Goal: Task Accomplishment & Management: Complete application form

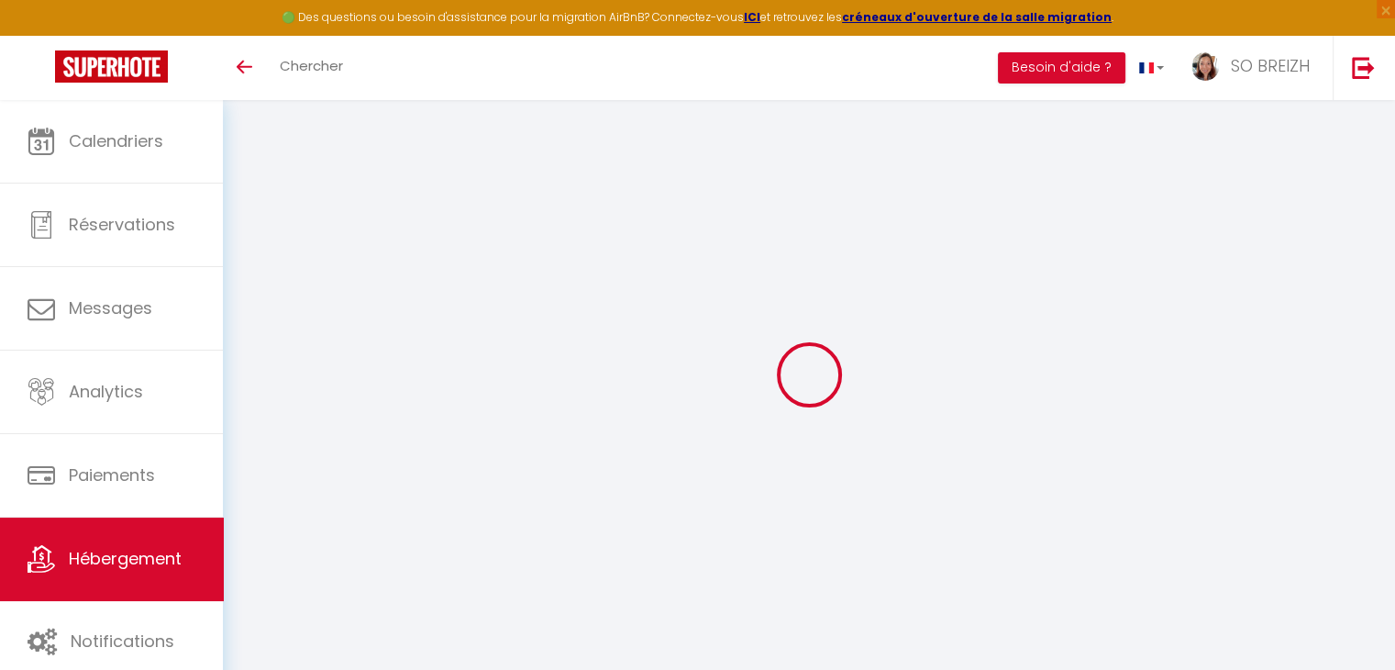
type input "*Le Saint Marc* Parking Privé *"
type input "[PERSON_NAME]"
type input "ESTEVE"
type input "[STREET_ADDRESS][PERSON_NAME]"
type input "78100"
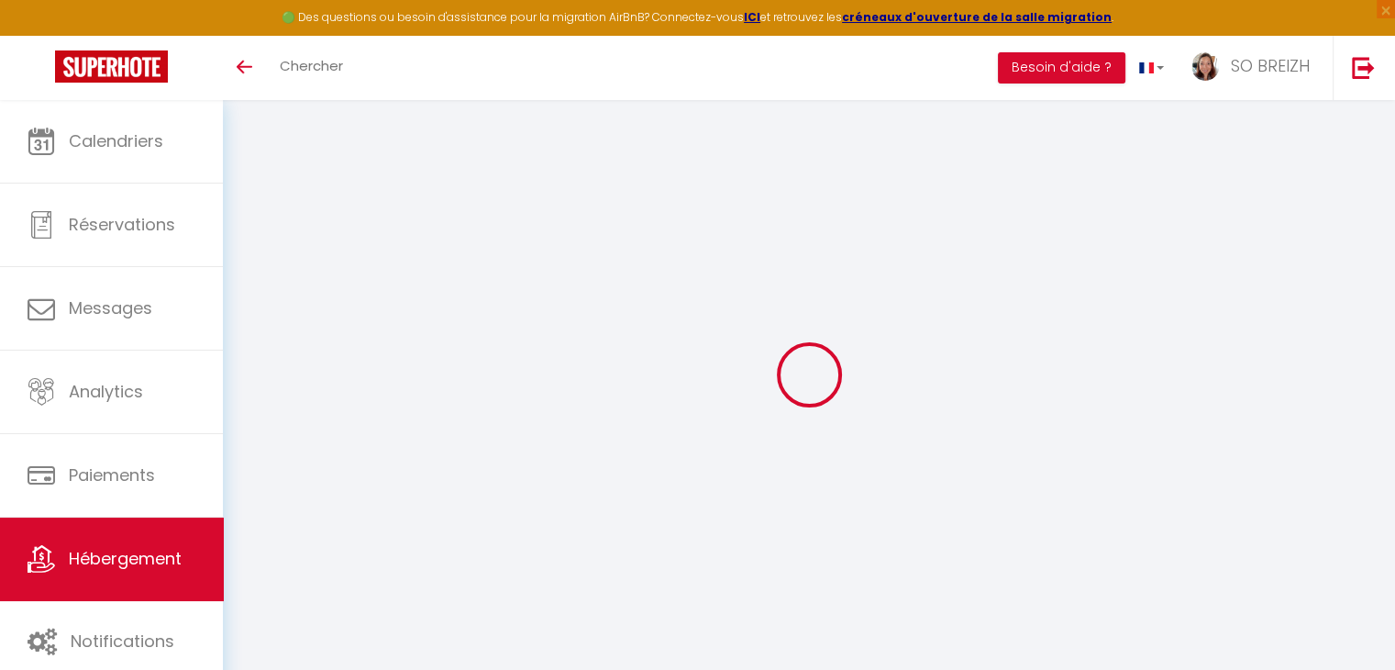
type input "[GEOGRAPHIC_DATA]"
select select "1"
type input "70"
type input "59"
type input "5.5"
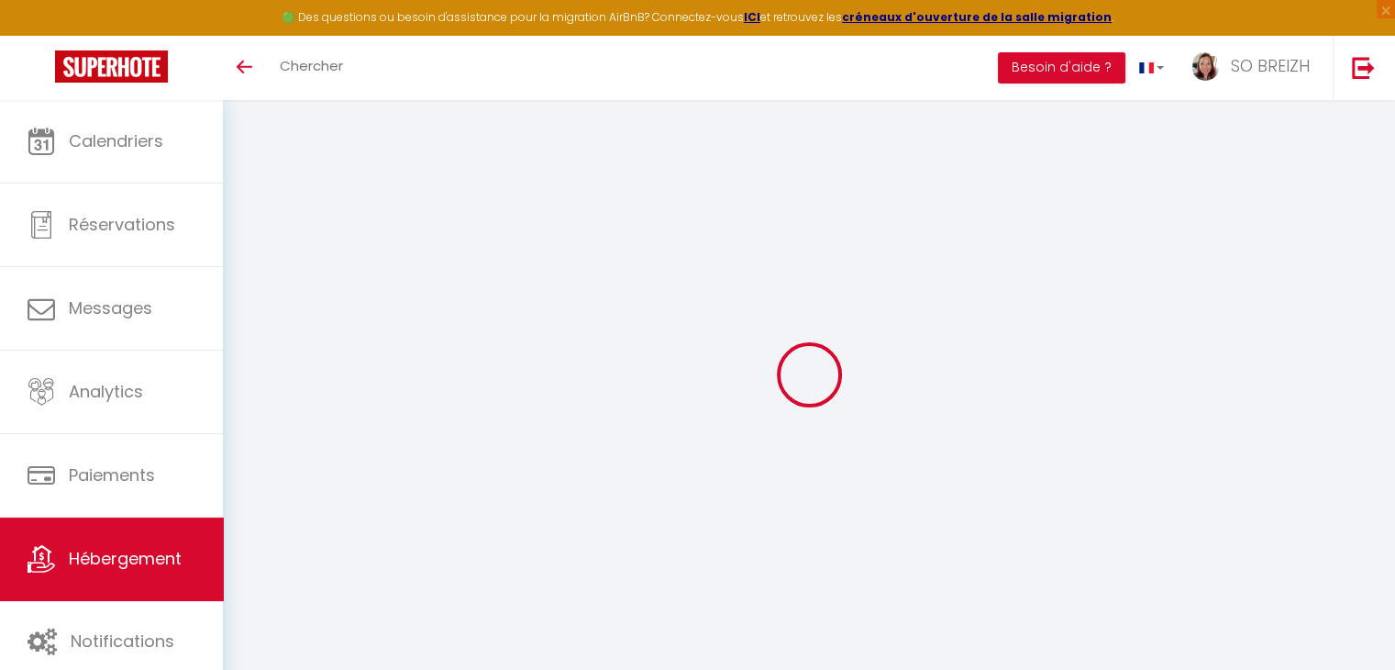
type input "300"
select select
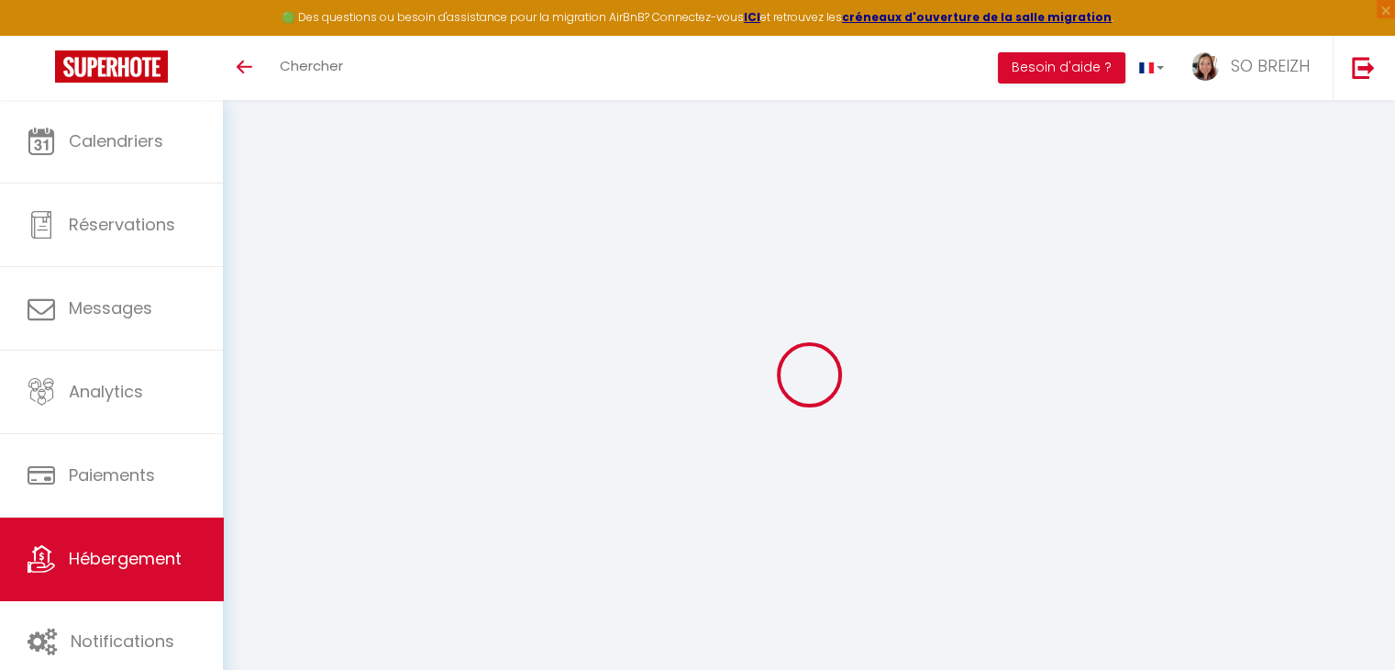
select select
type input "[STREET_ADDRESS]"
type input "29000"
type input "Quimper"
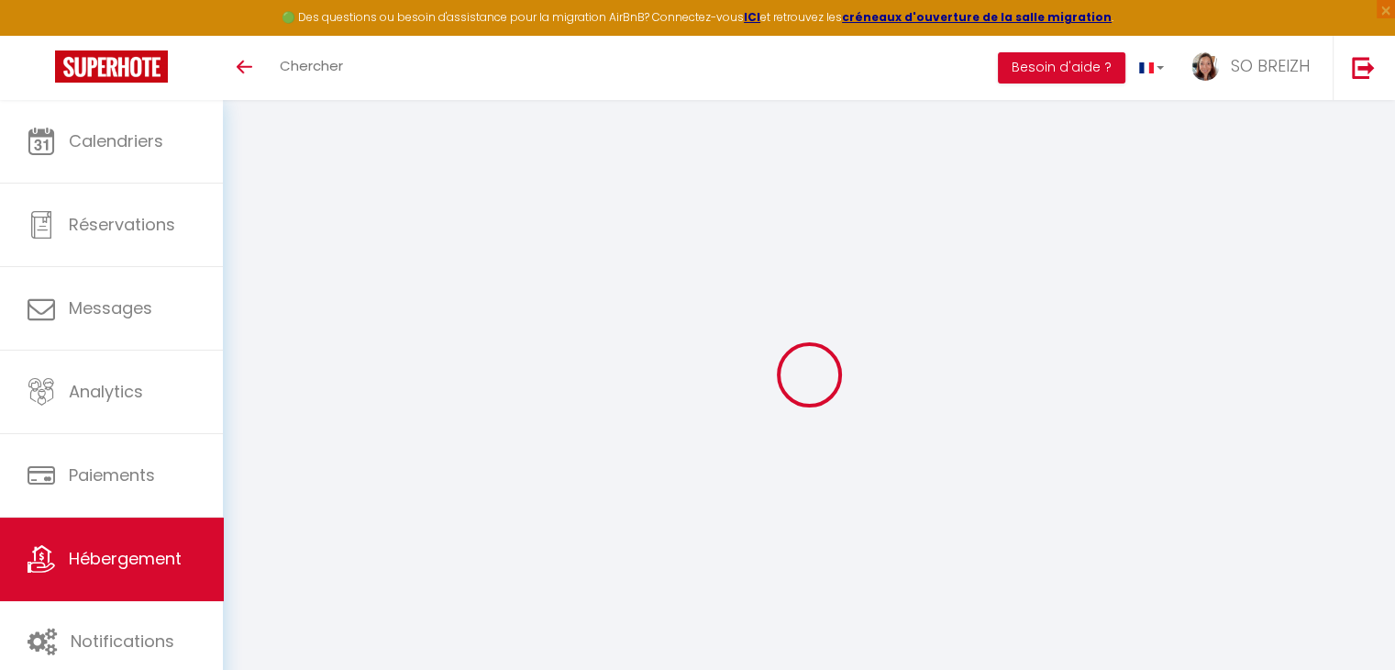
type input "[EMAIL_ADDRESS][DOMAIN_NAME]"
select select "12728"
checkbox input "true"
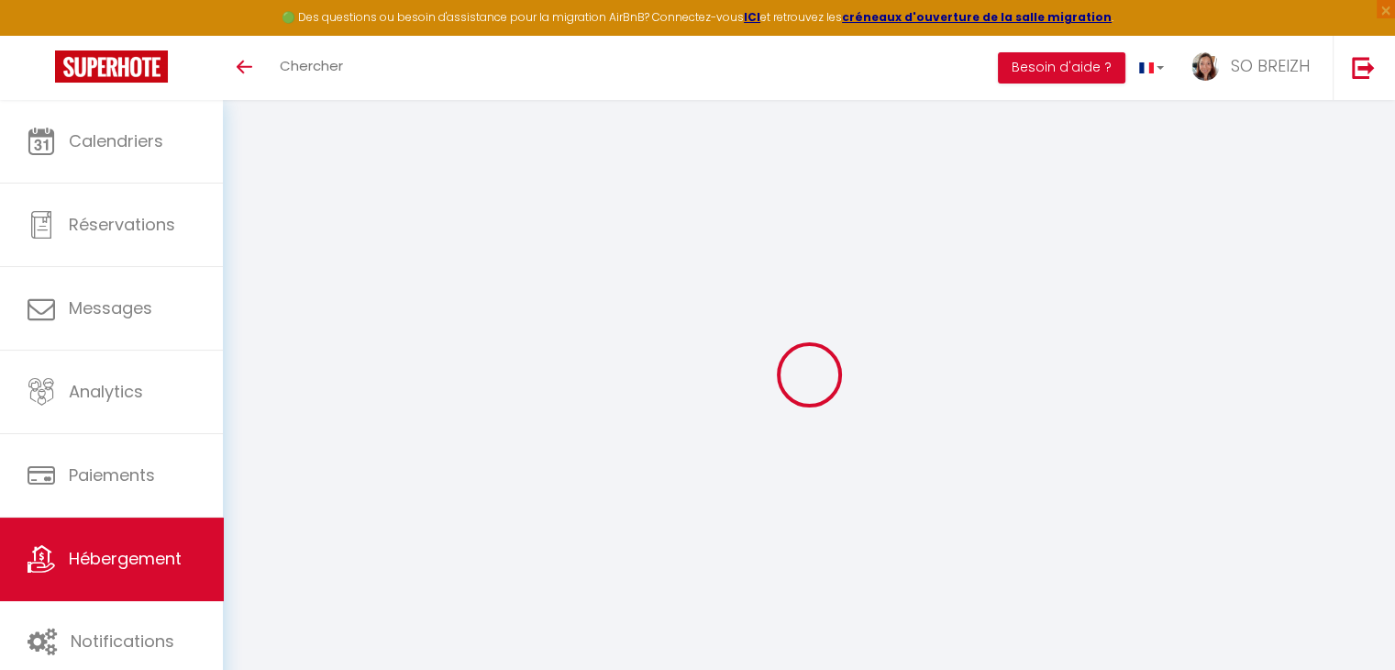
checkbox input "false"
radio input "true"
type input "25"
type input "59"
type input "0"
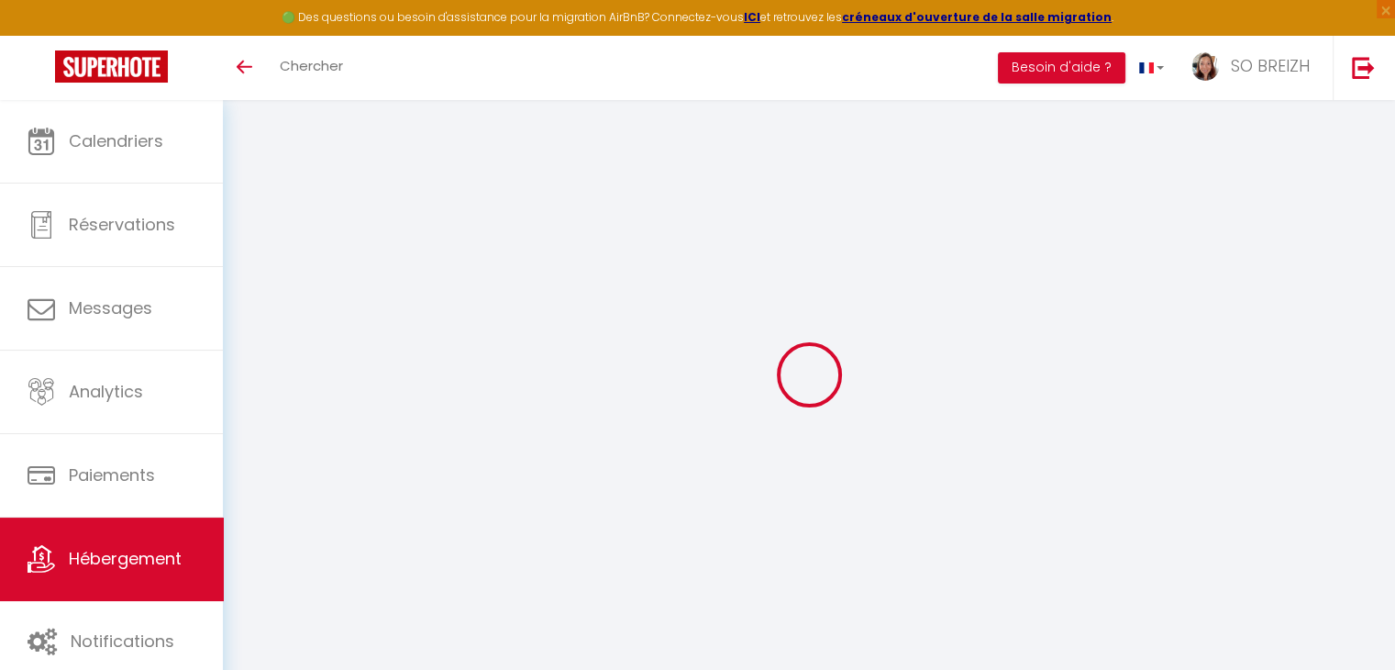
type input "0"
select select
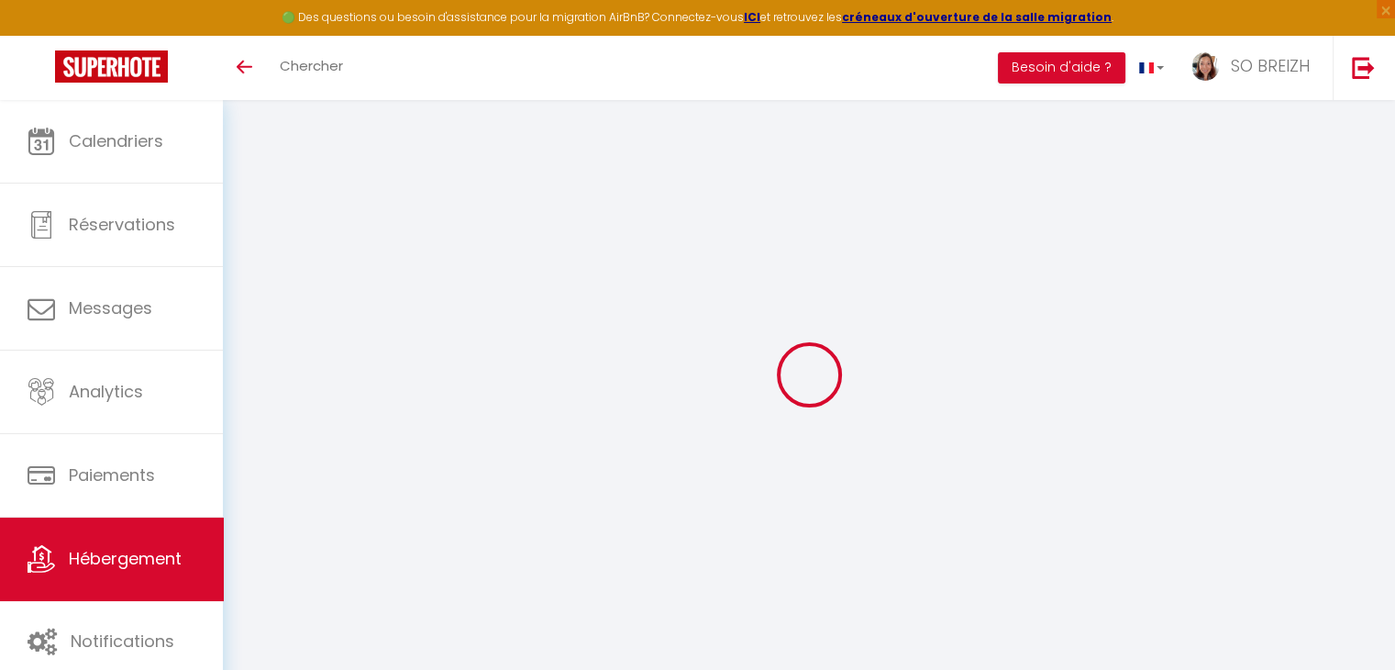
select select
checkbox input "true"
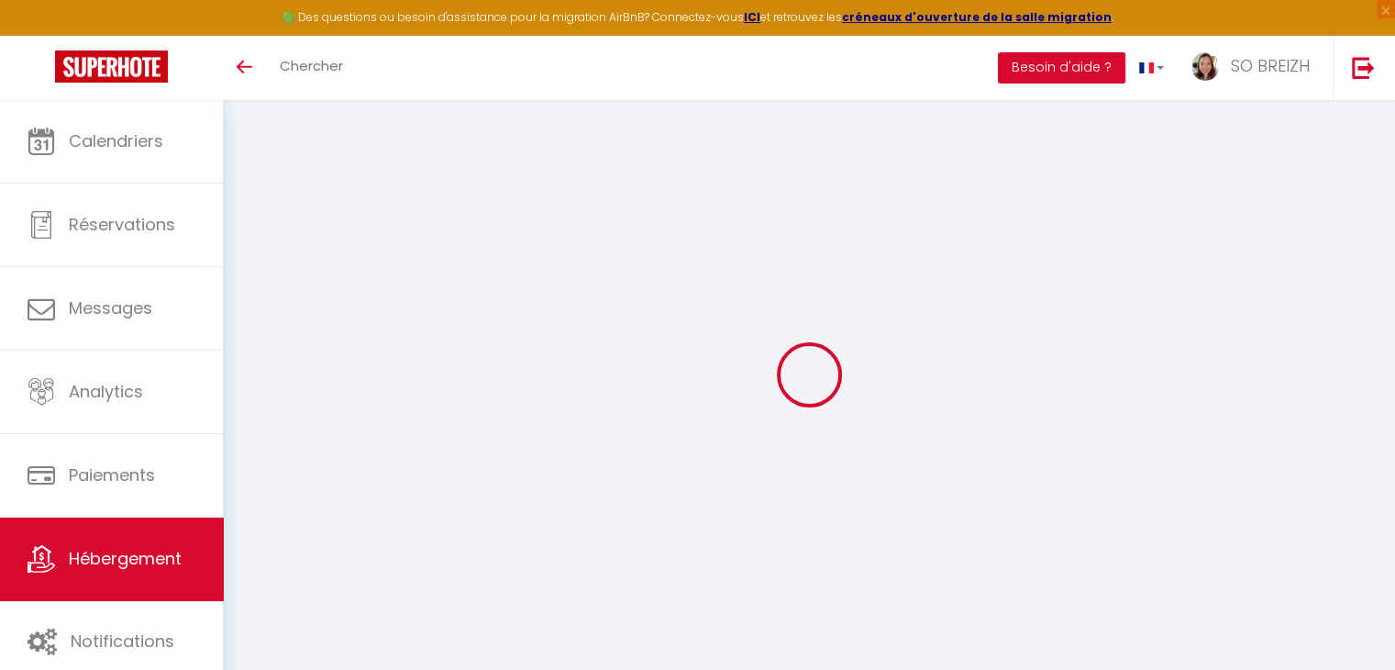
checkbox input "true"
checkbox input "false"
select select
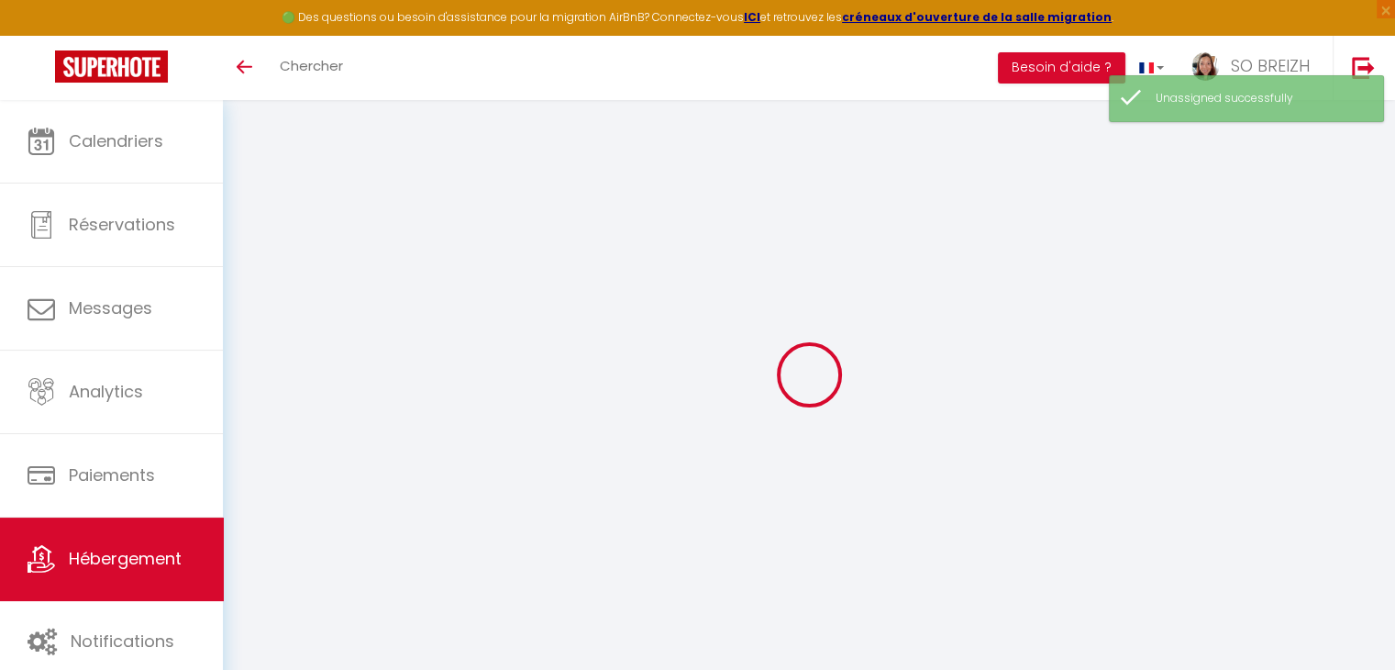
select select
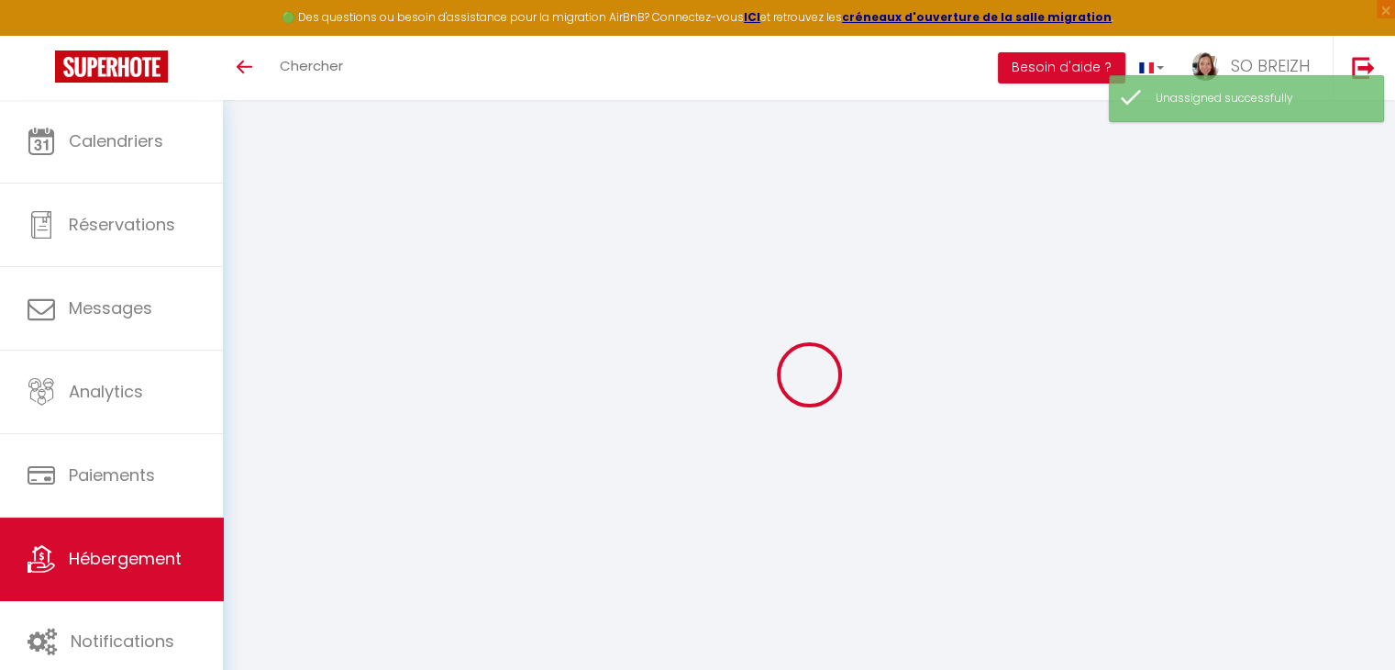
checkbox input "true"
checkbox input "false"
select select
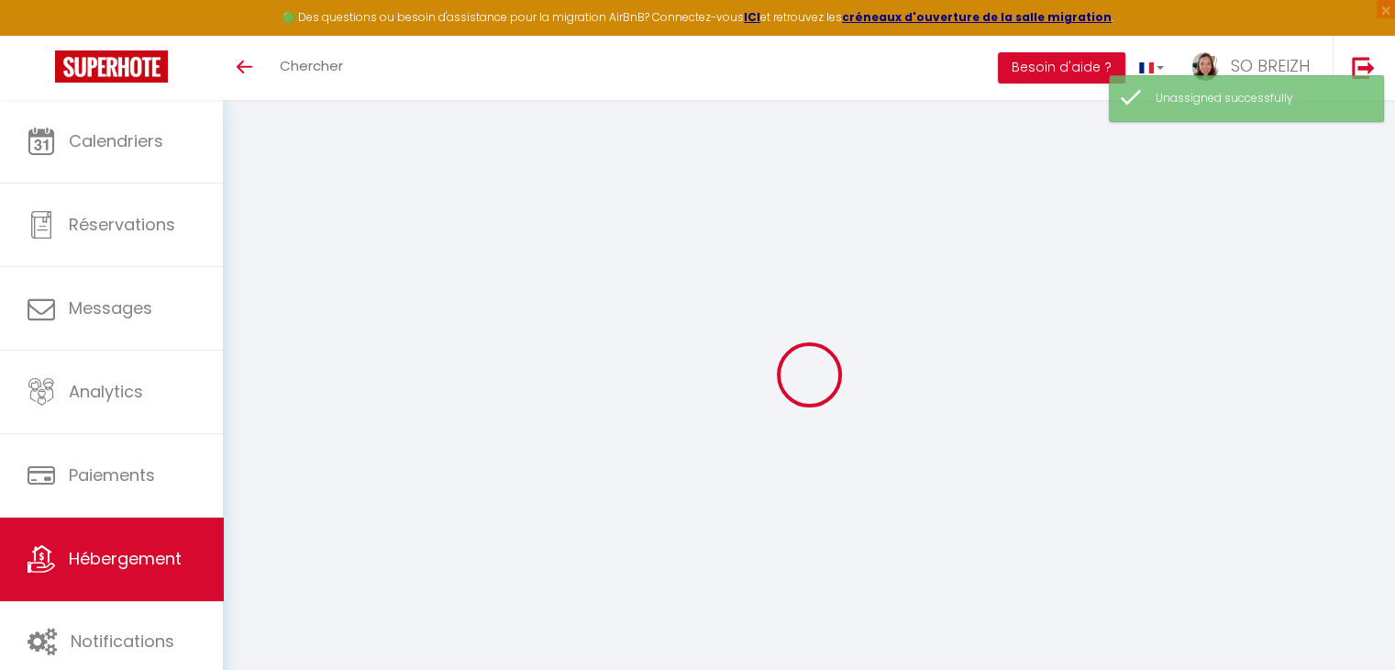
checkbox input "true"
checkbox input "false"
select select
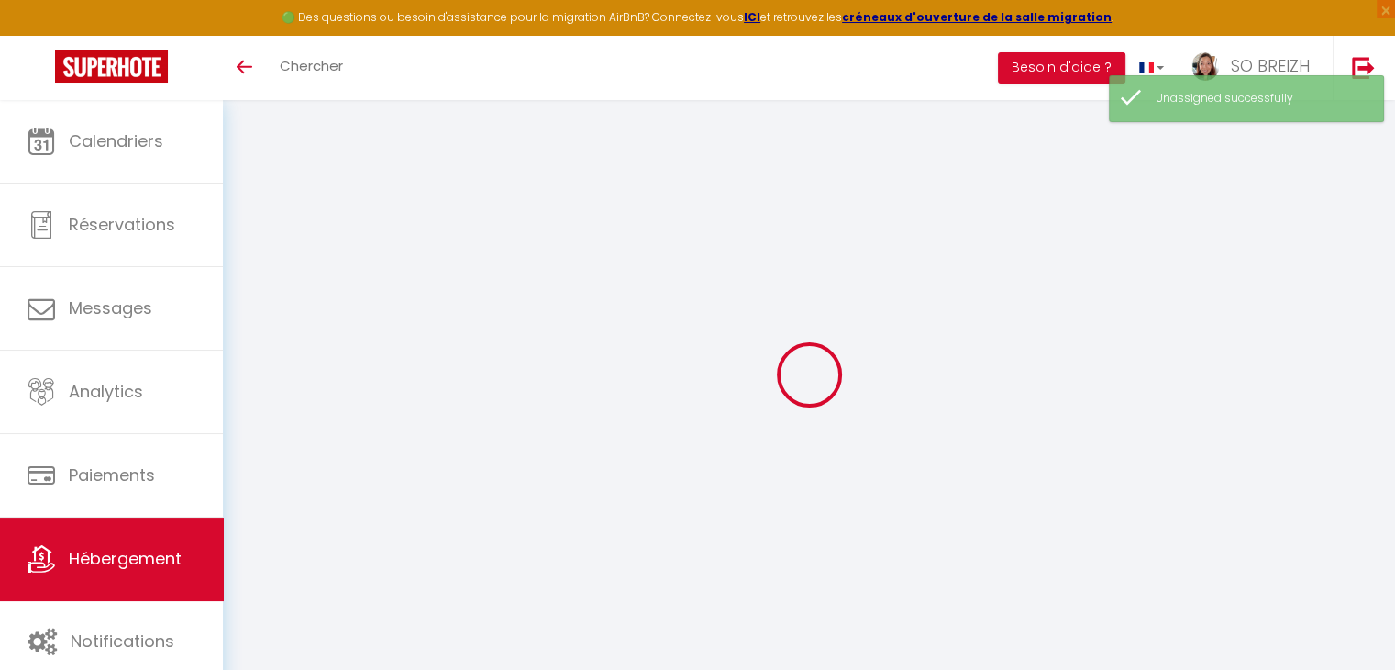
select select "17:00"
select select "23:45"
select select "10:00"
select select "15"
select select "60"
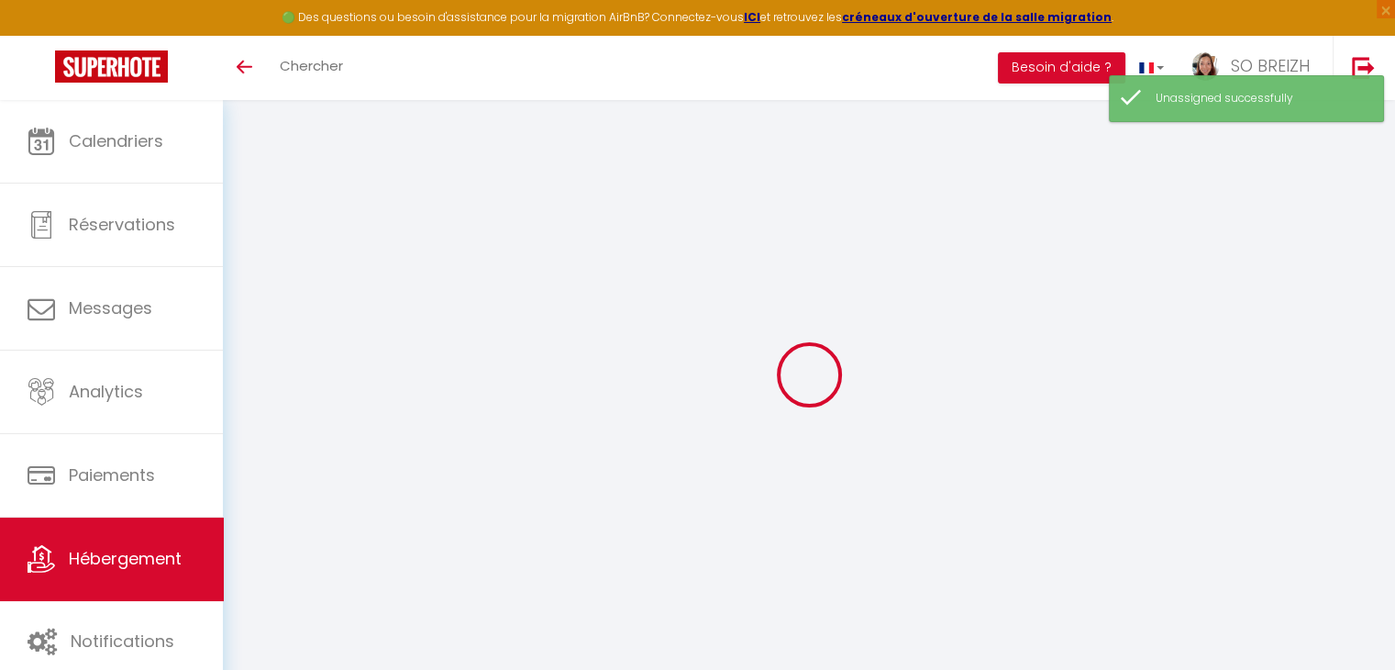
checkbox input "true"
checkbox input "false"
select select
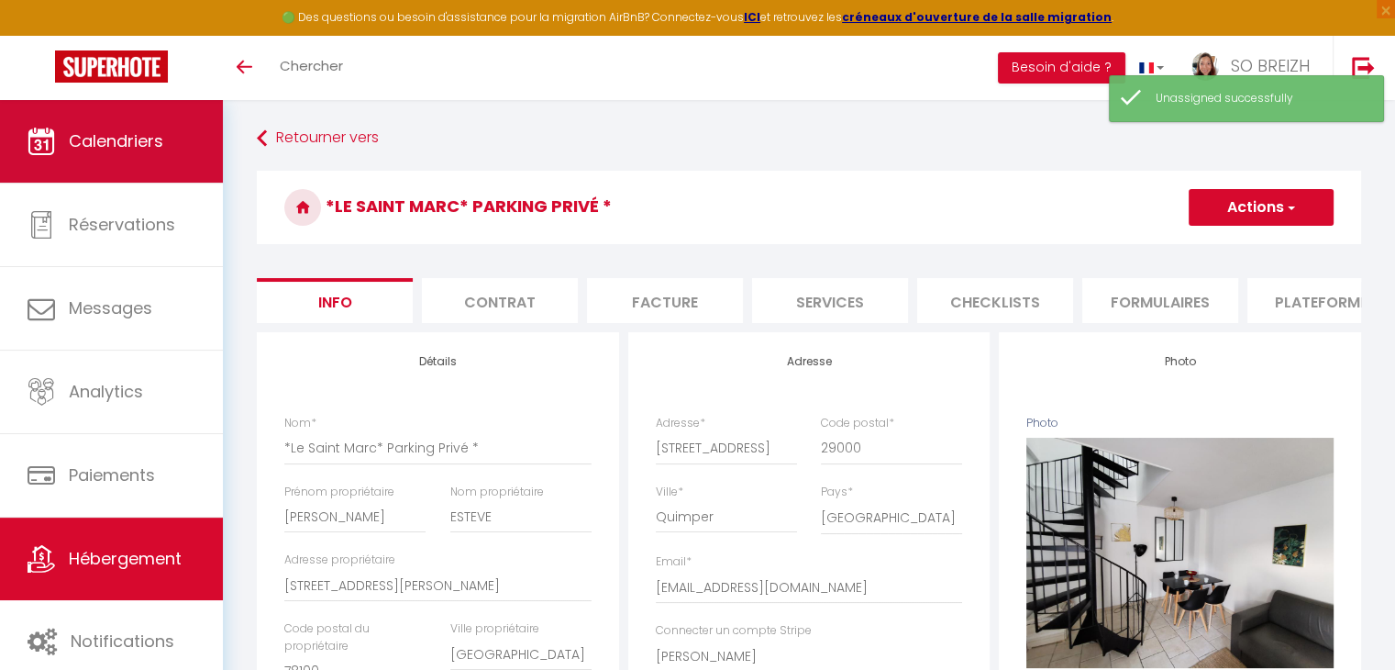
click at [133, 163] on link "Calendriers" at bounding box center [111, 141] width 223 height 83
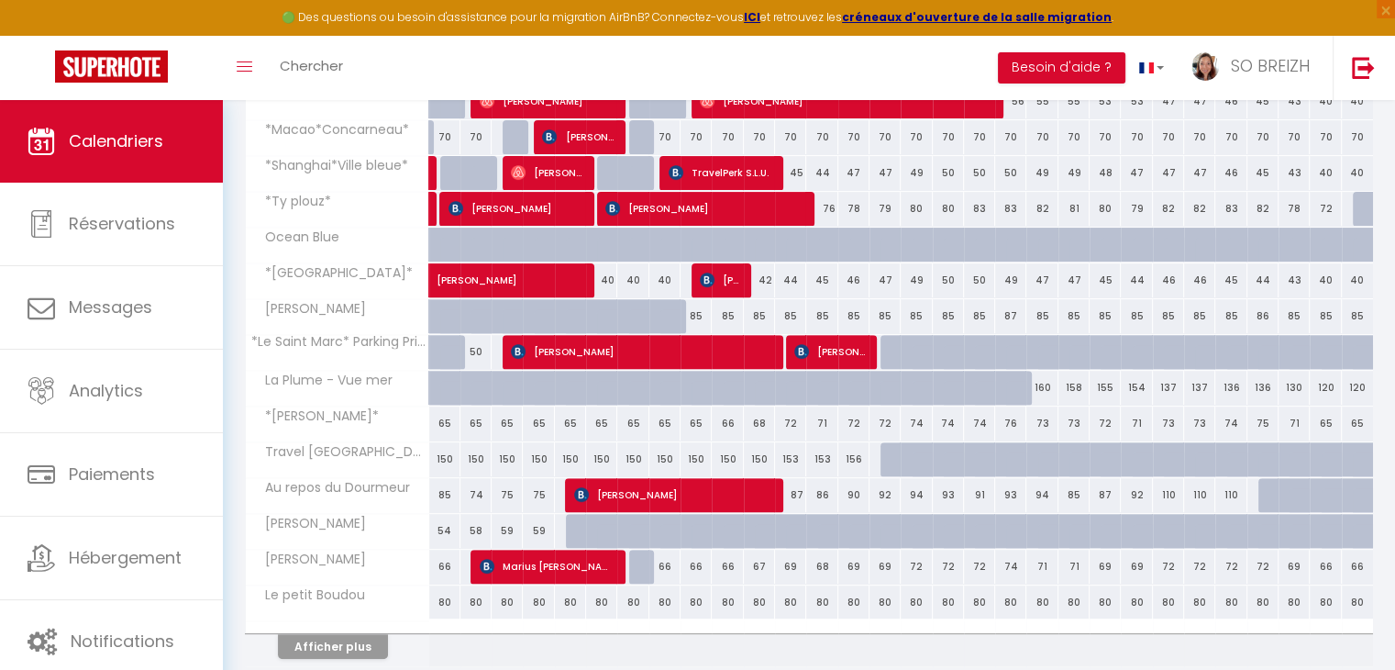
scroll to position [642, 0]
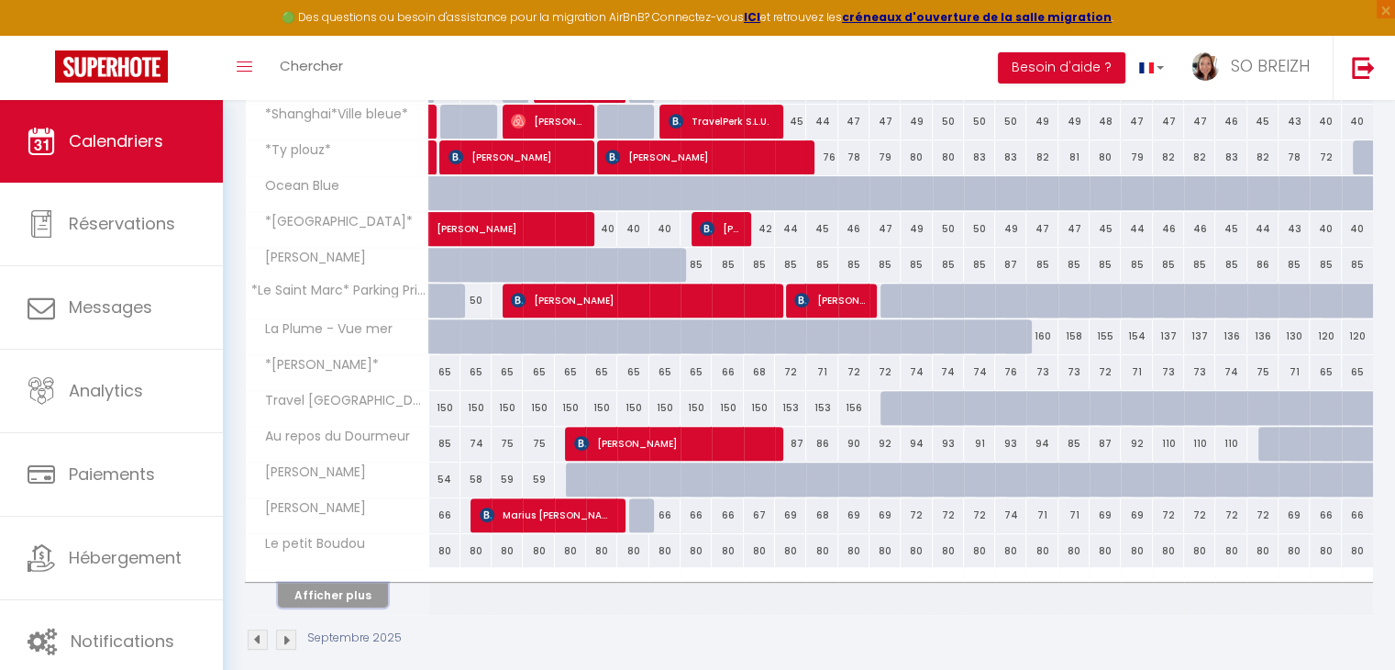
click at [349, 595] on button "Afficher plus" at bounding box center [333, 594] width 110 height 25
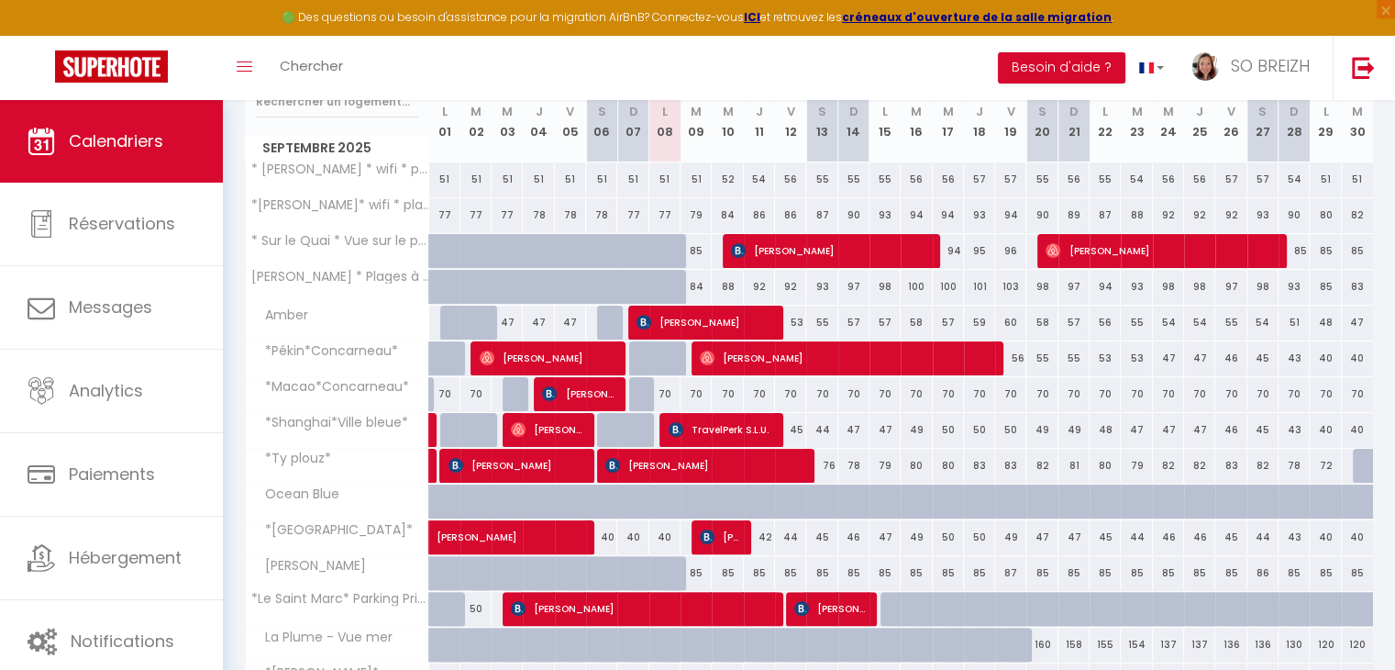
scroll to position [332, 0]
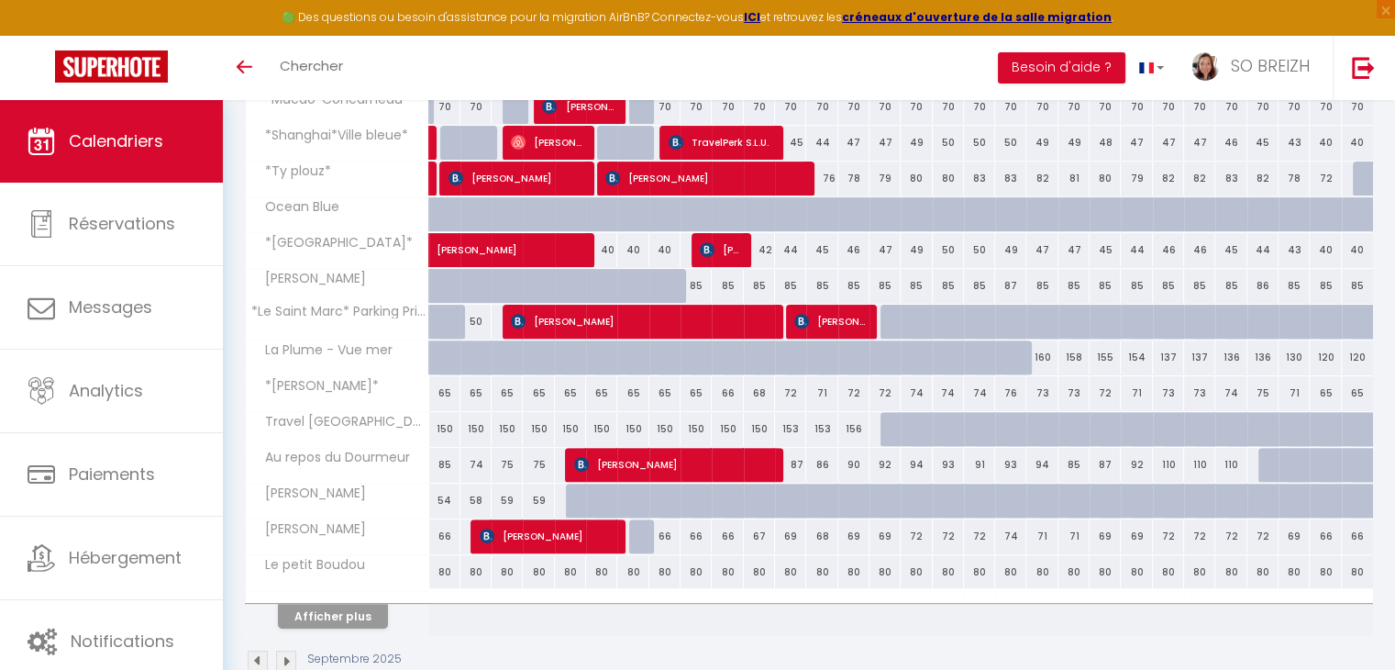
scroll to position [580, 0]
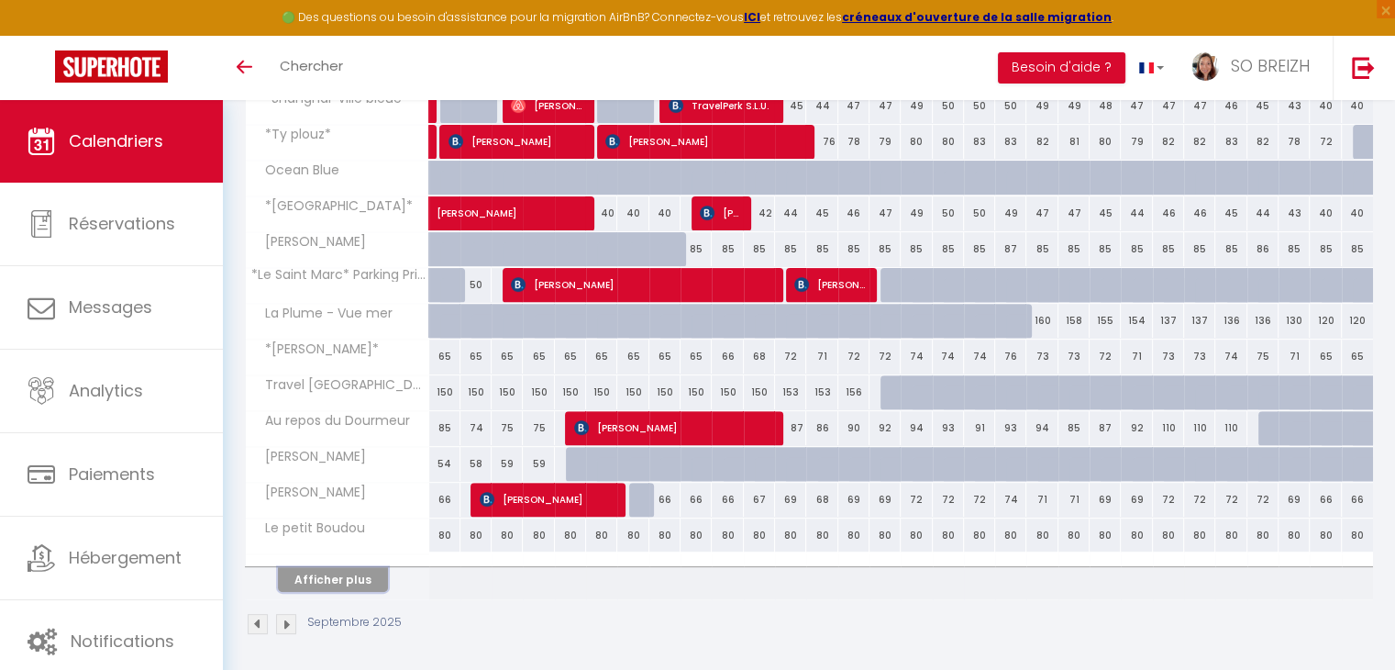
click at [312, 577] on button "Afficher plus" at bounding box center [333, 579] width 110 height 25
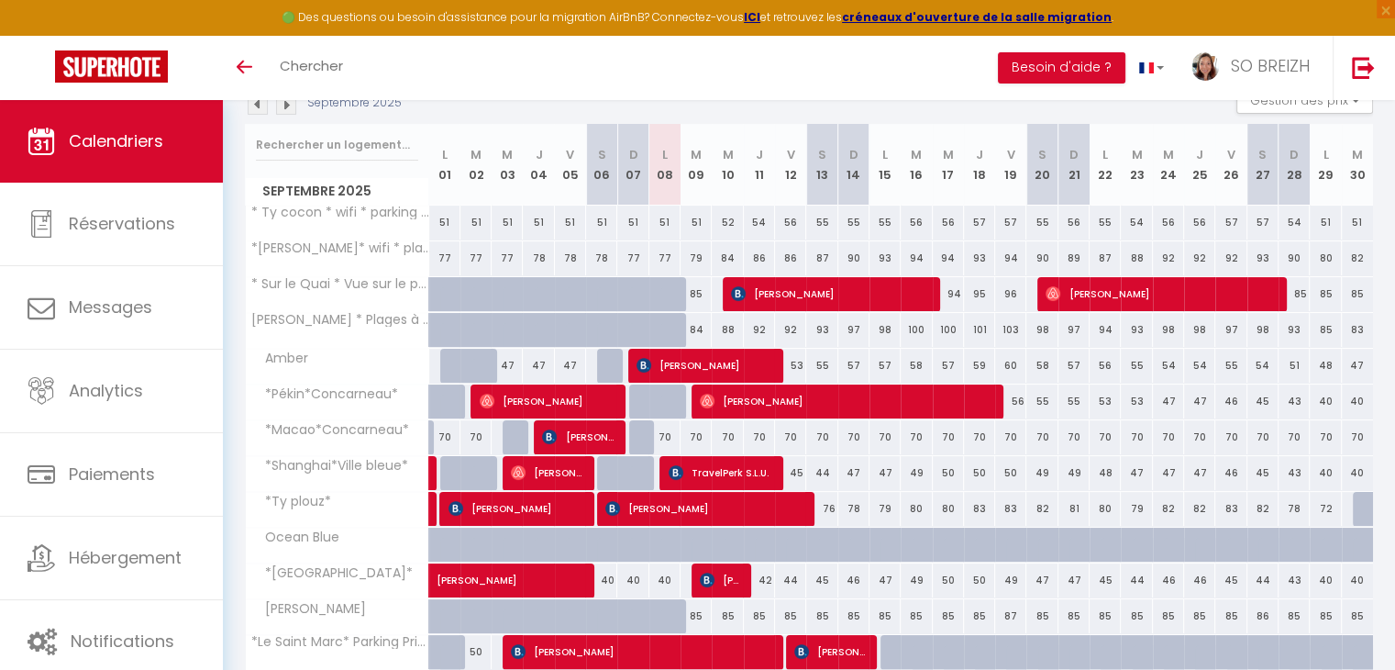
scroll to position [213, 0]
click at [694, 474] on span "TravelPerk S.L.U." at bounding box center [721, 472] width 104 height 35
select select "OK"
select select "KO"
select select "0"
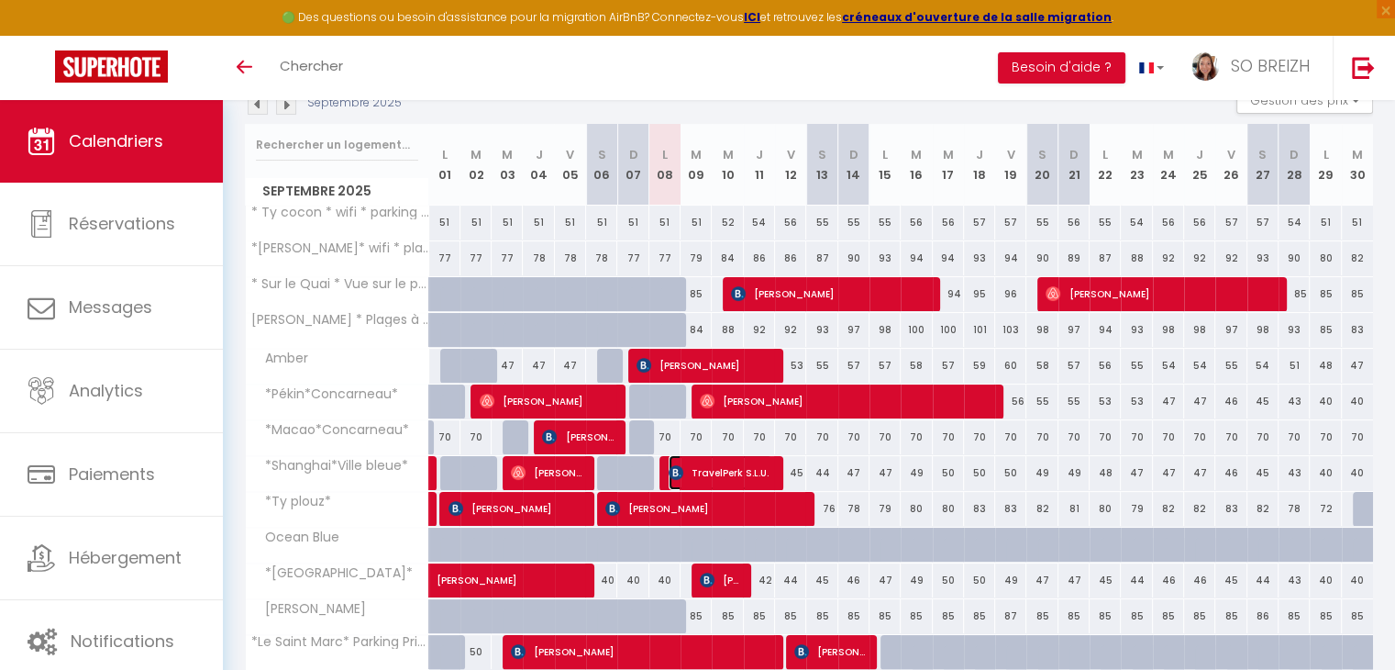
select select "0"
select select "1"
select select
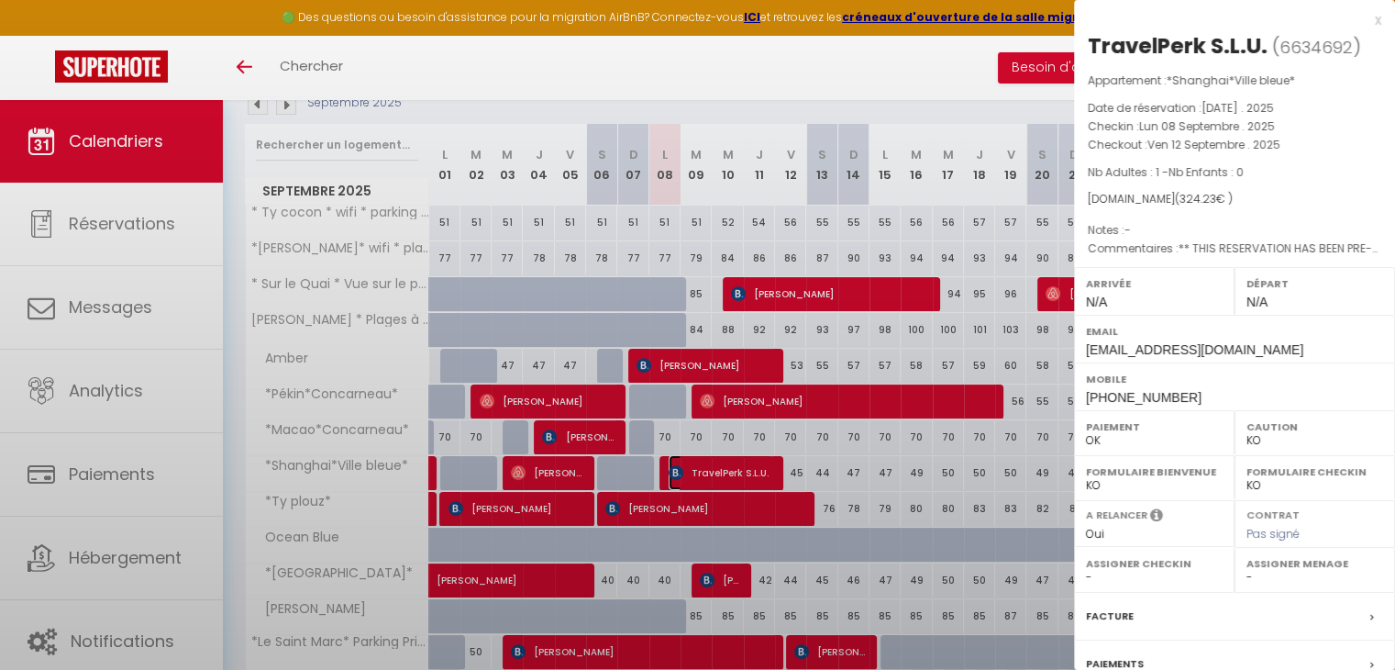
select select "25704"
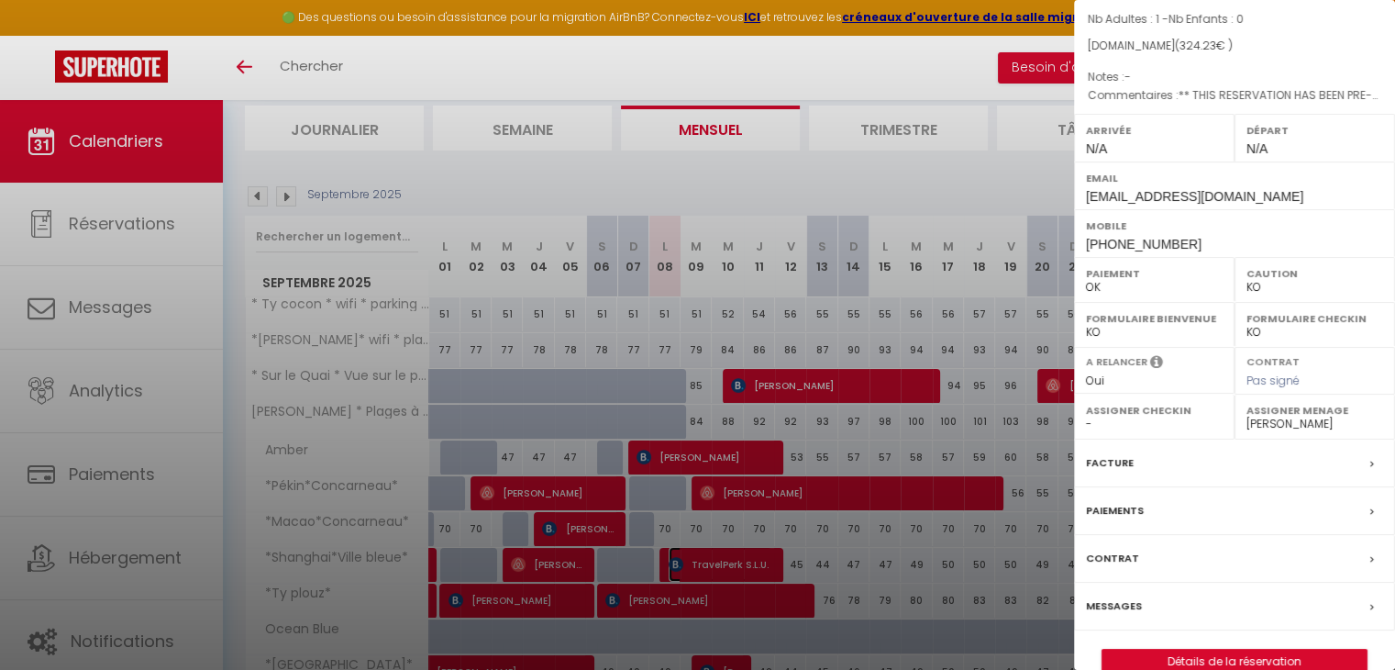
scroll to position [183, 0]
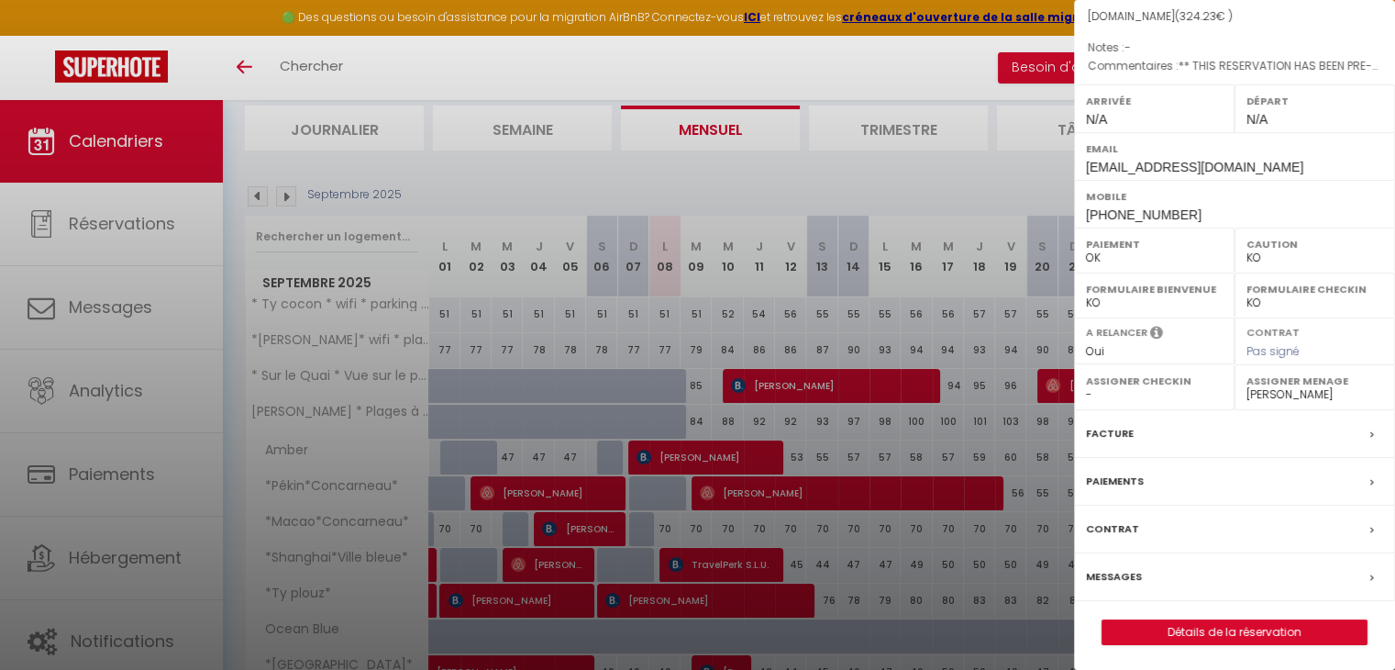
click at [1119, 573] on label "Messages" at bounding box center [1114, 576] width 56 height 19
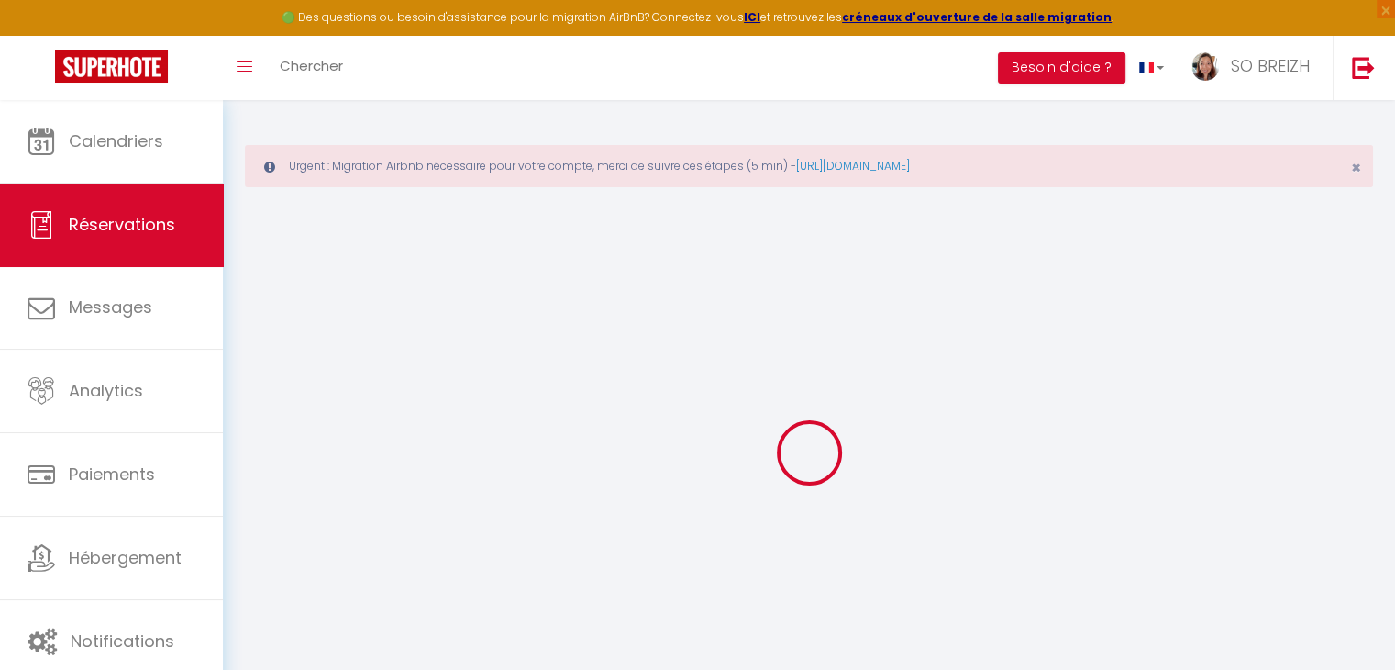
type input "TravelPerk S.L.U."
type input "tslu.854069@guest.booking.com"
type input "+34652900545"
type input "08018"
type input "Carrer dels Almogàvers 160"
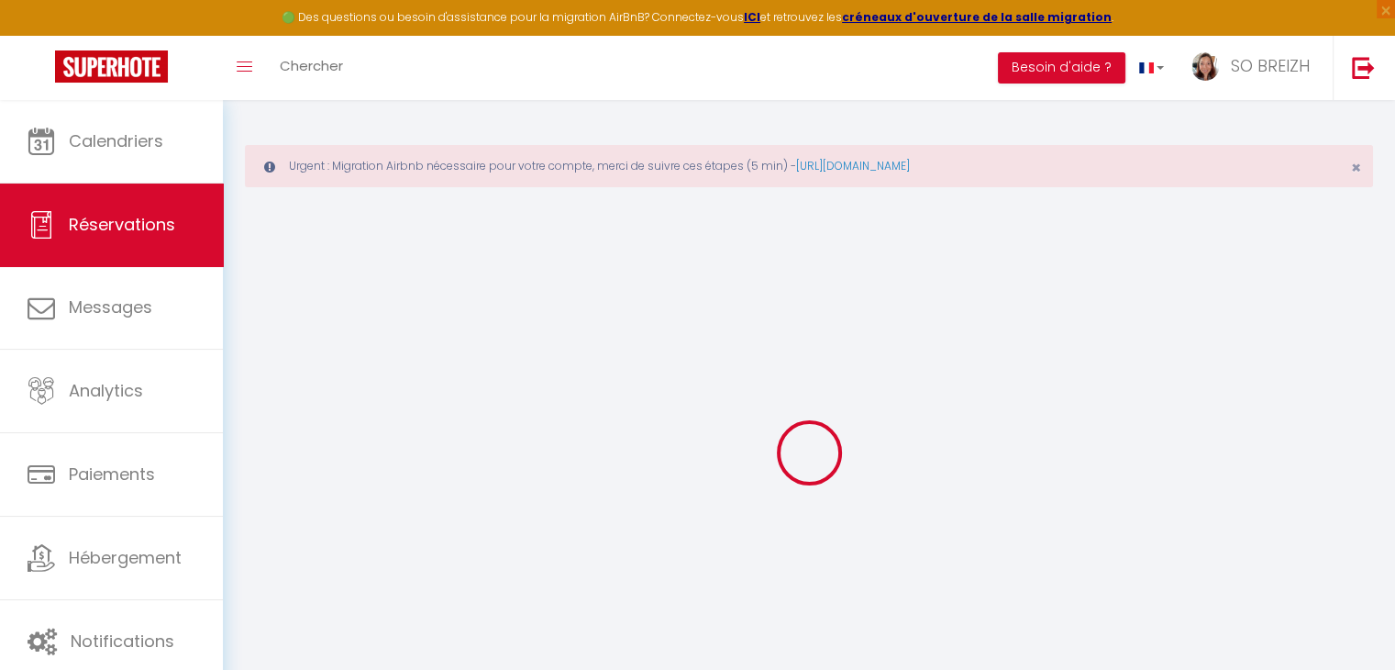
type input "Barcelona"
select select "ES"
type input "4.33"
type input "46.85"
type input "4.54"
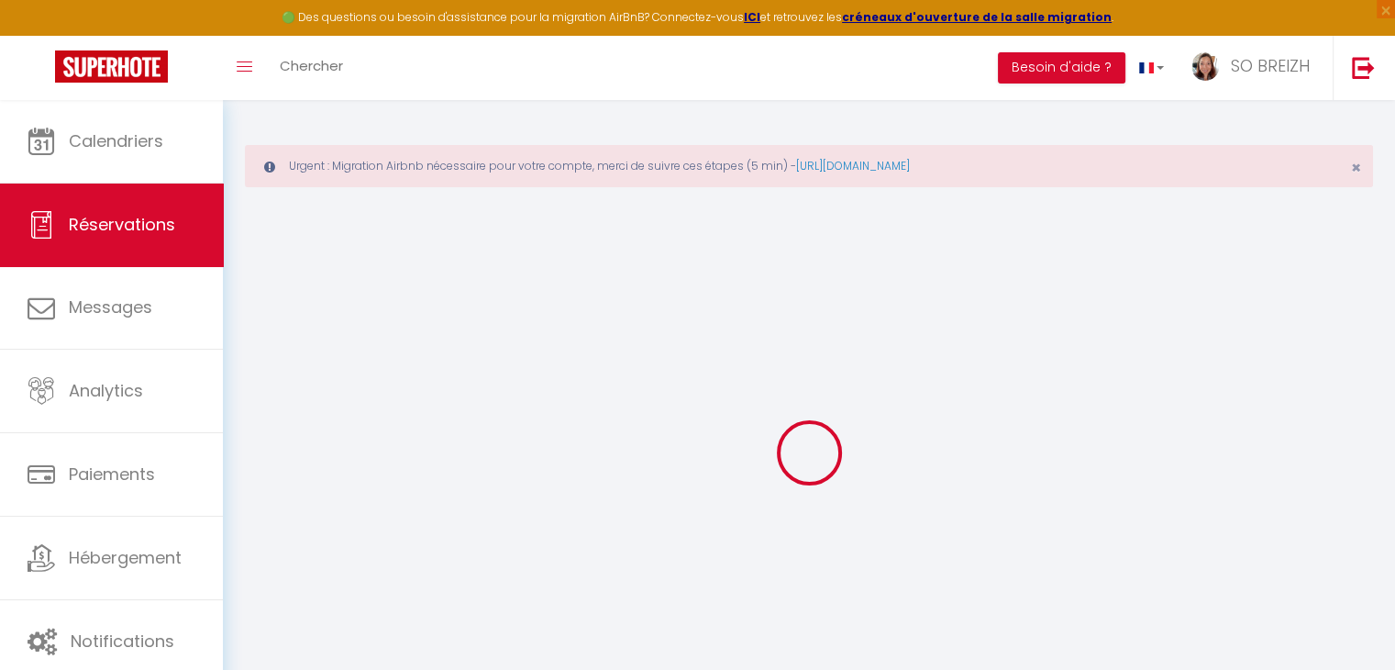
select select "52607"
select select "1"
select select
type input "1"
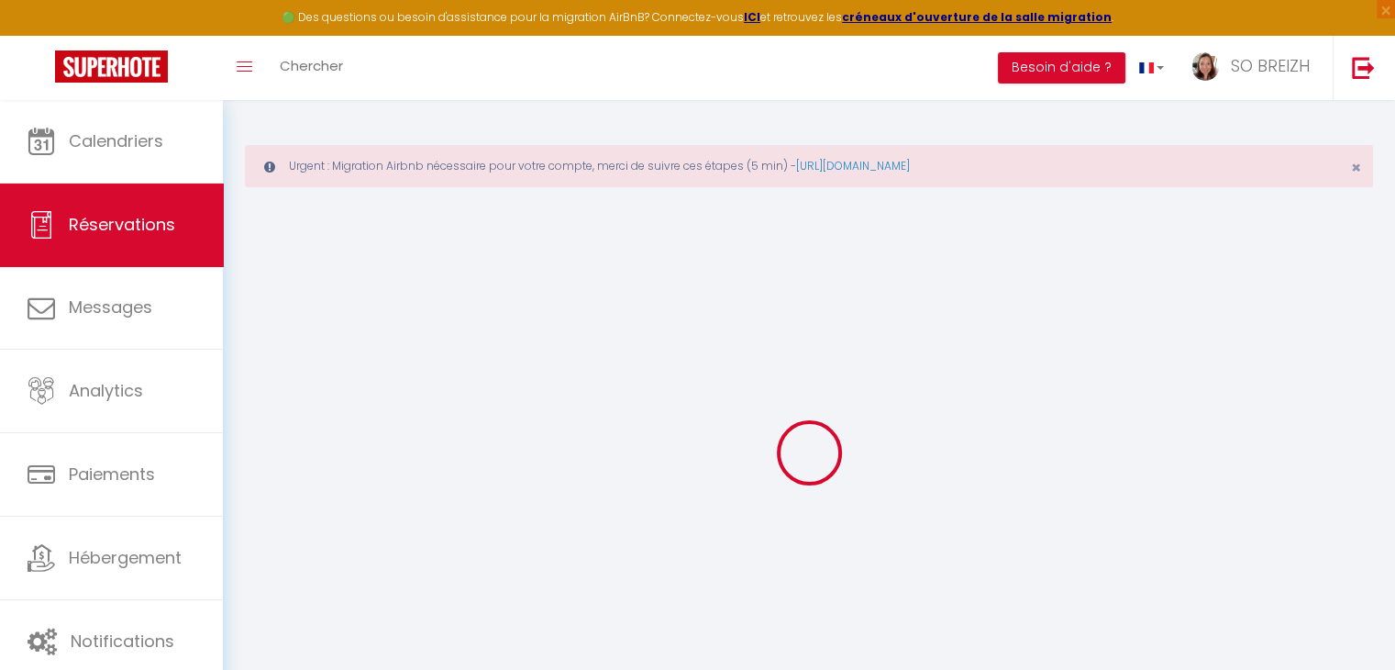
select select "12"
select select "14"
type input "238"
checkbox input "false"
type input "0"
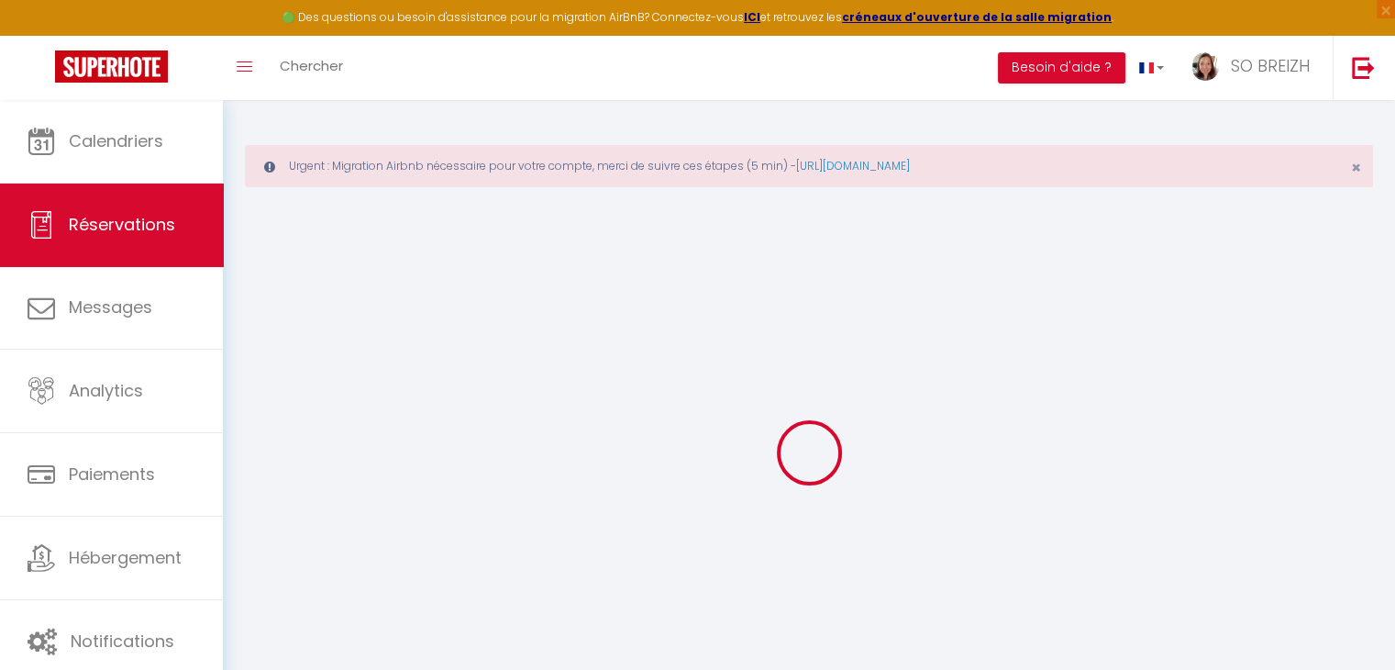
select select "2"
type input "35"
type input "15"
type input "0"
select select
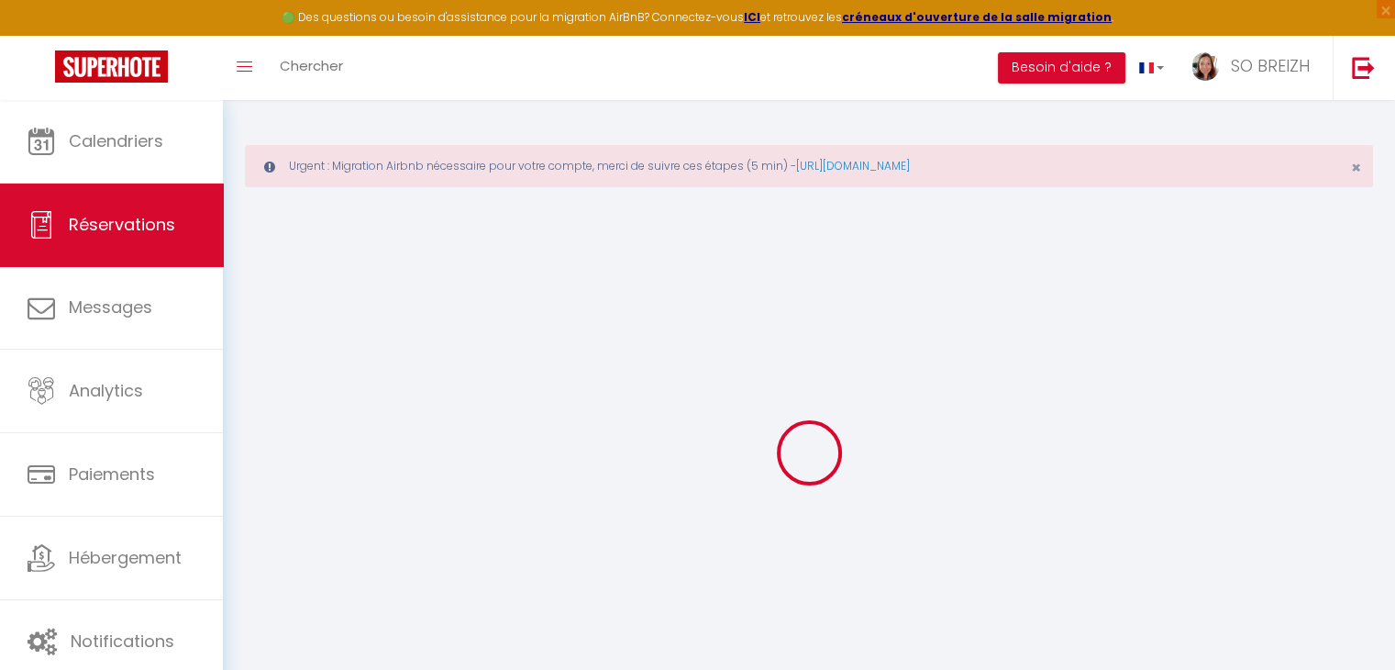
select select
checkbox input "false"
select select
checkbox input "false"
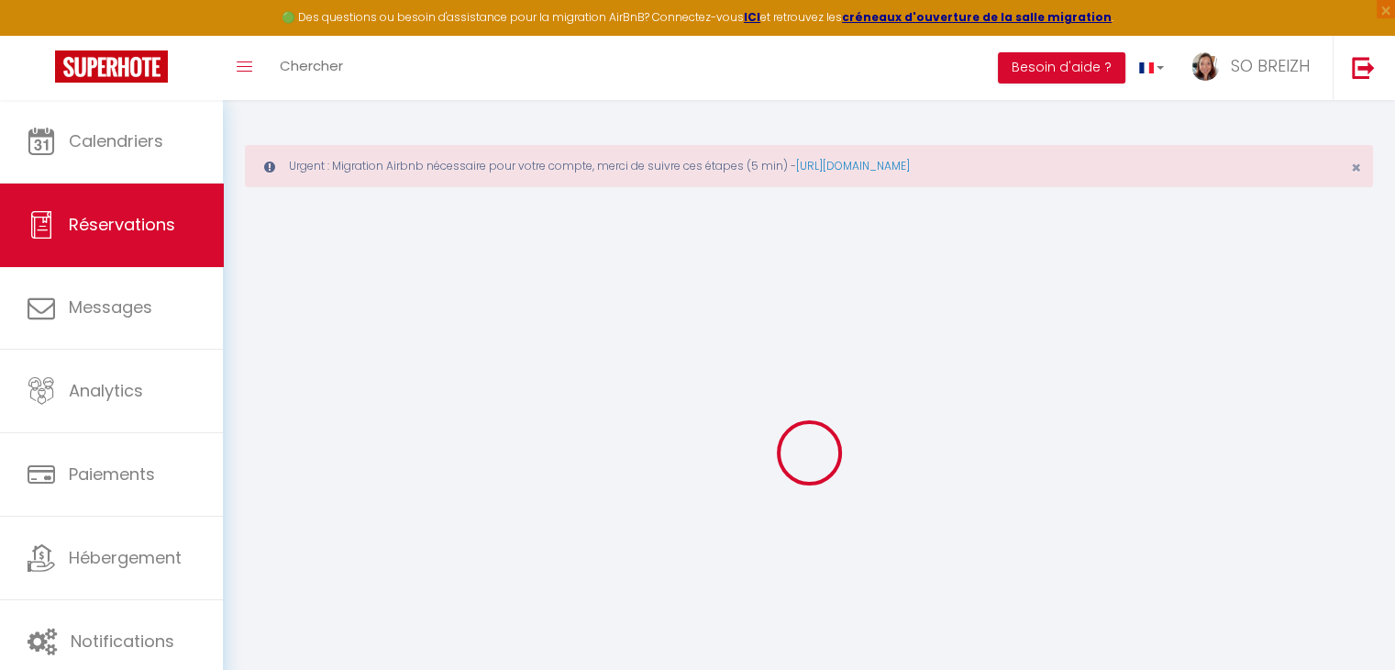
select select
checkbox input "false"
type textarea "** THIS RESERVATION HAS BEEN PRE-PAID ** BOOKING NOTE : Payment charge is EUR 4…"
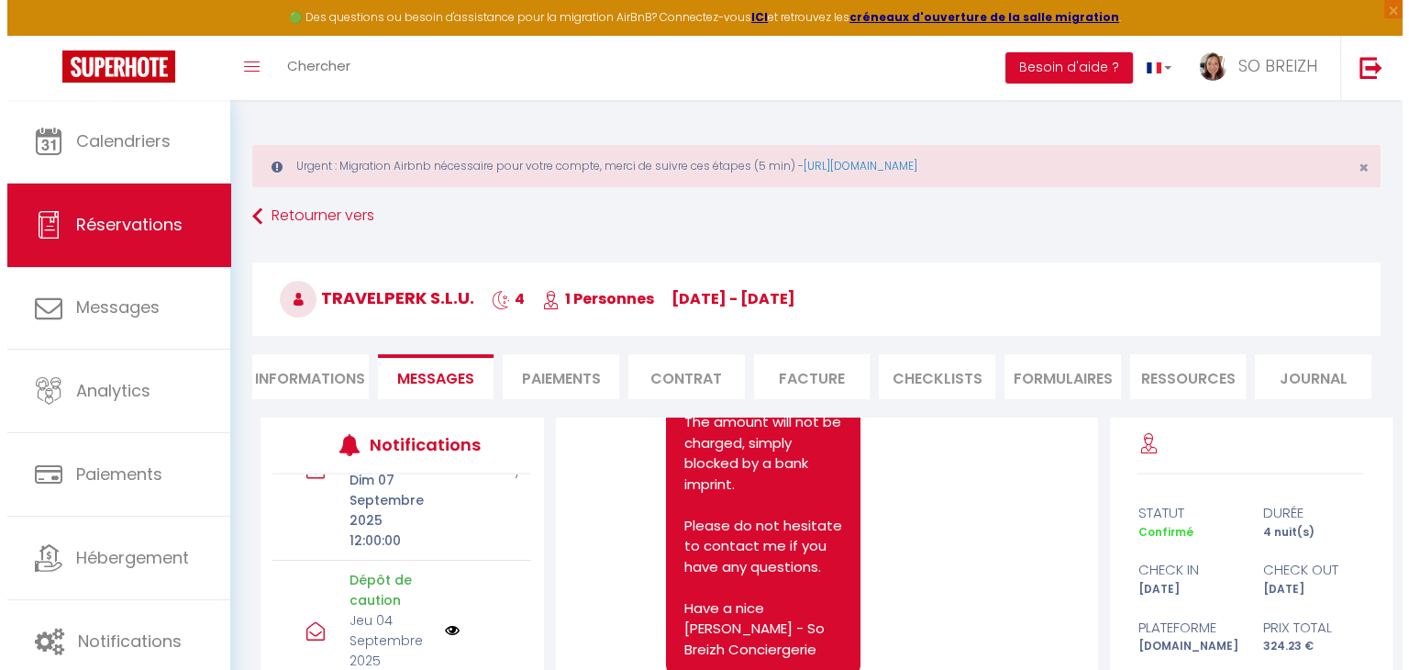
scroll to position [183, 0]
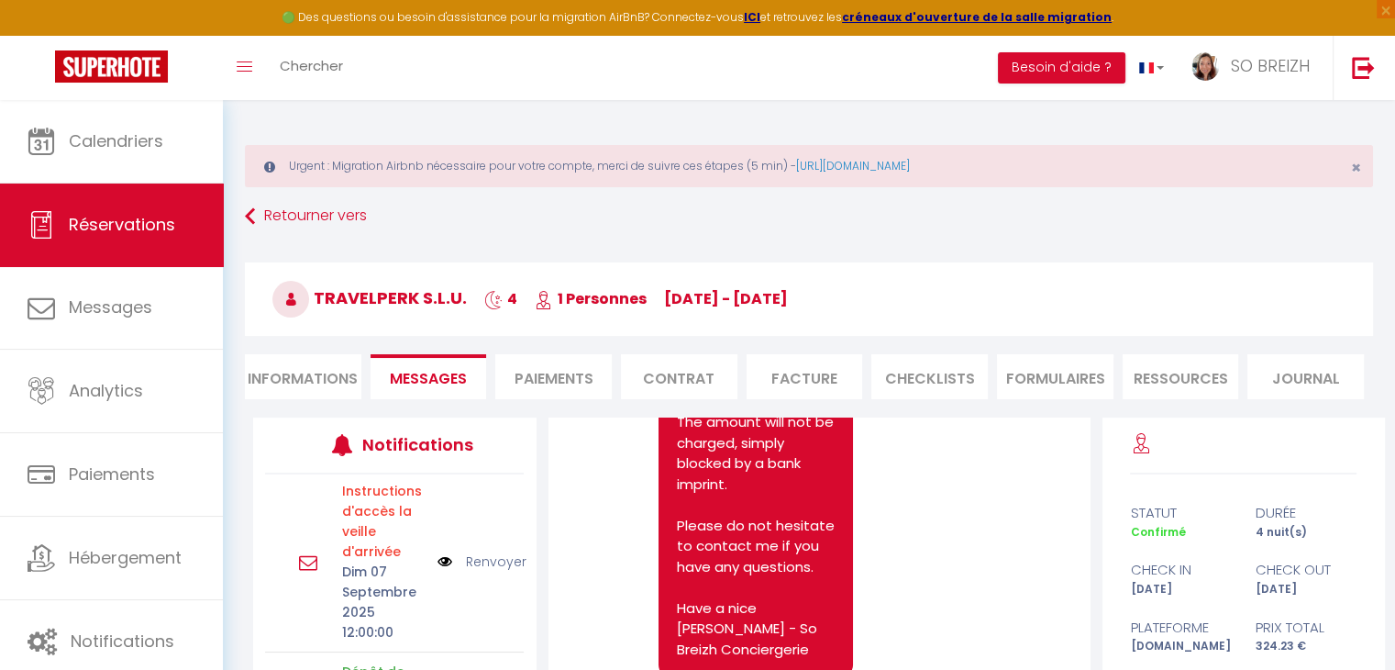
click at [437, 558] on img at bounding box center [444, 561] width 15 height 20
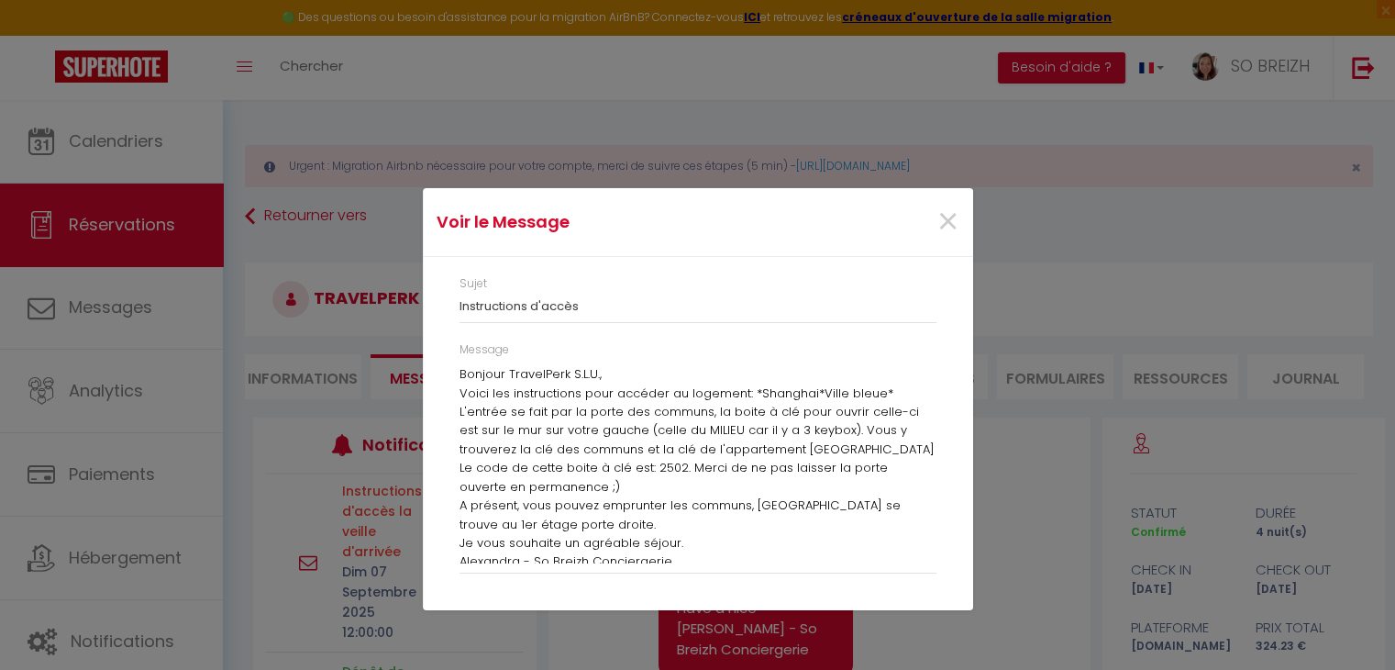
scroll to position [1402, 0]
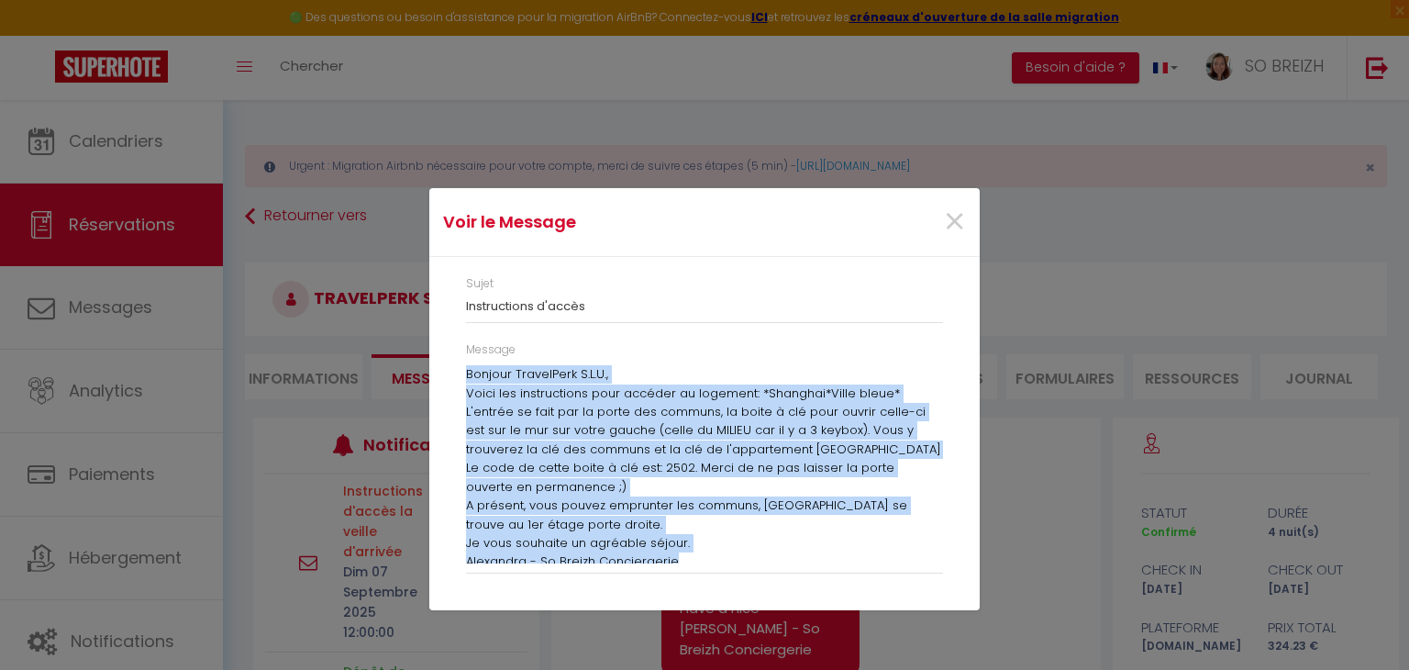
drag, startPoint x: 466, startPoint y: 373, endPoint x: 700, endPoint y: 539, distance: 286.8
click at [700, 539] on div "Bonjour TravelPerk S.L.U., Voici les instructions pour accéder au logement: *Sh…" at bounding box center [704, 464] width 477 height 198
copy div "Bonjour TravelPerk S.L.U., Voici les instructions pour accéder au logement: *Sh…"
click at [950, 224] on span "×" at bounding box center [954, 221] width 23 height 55
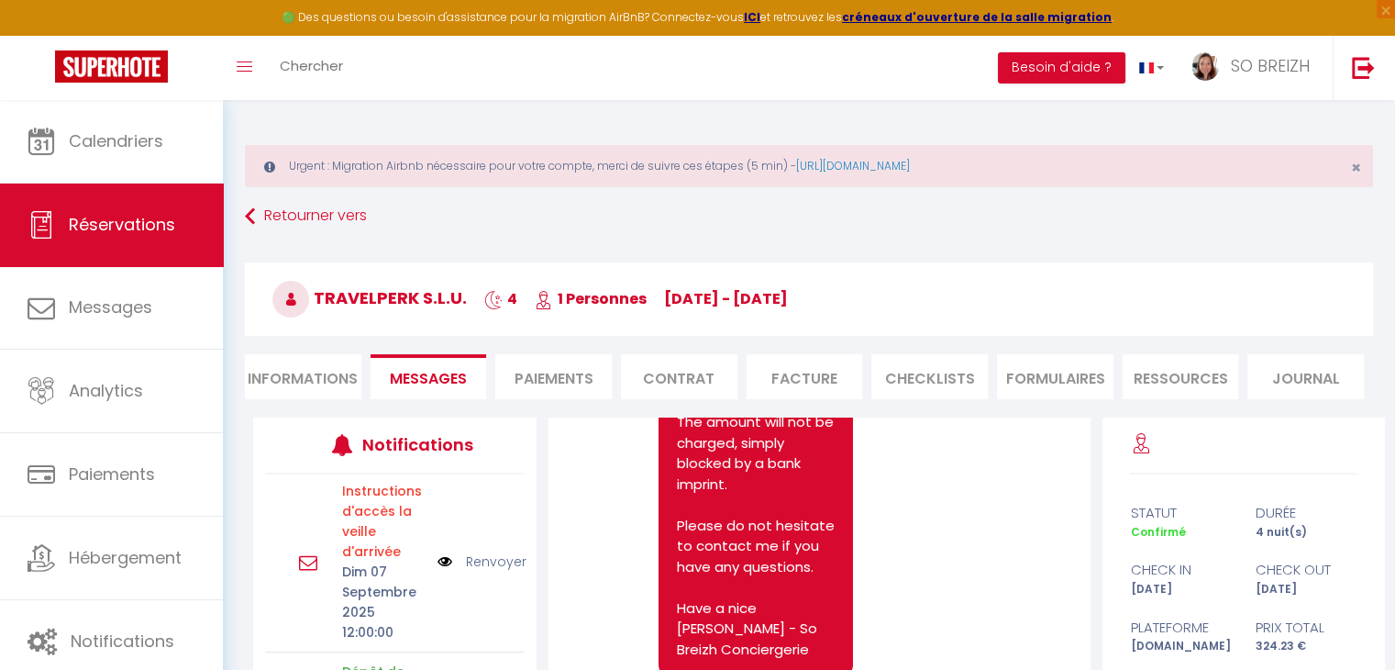
scroll to position [1423, 0]
click at [319, 381] on li "Informations" at bounding box center [303, 376] width 116 height 45
select select
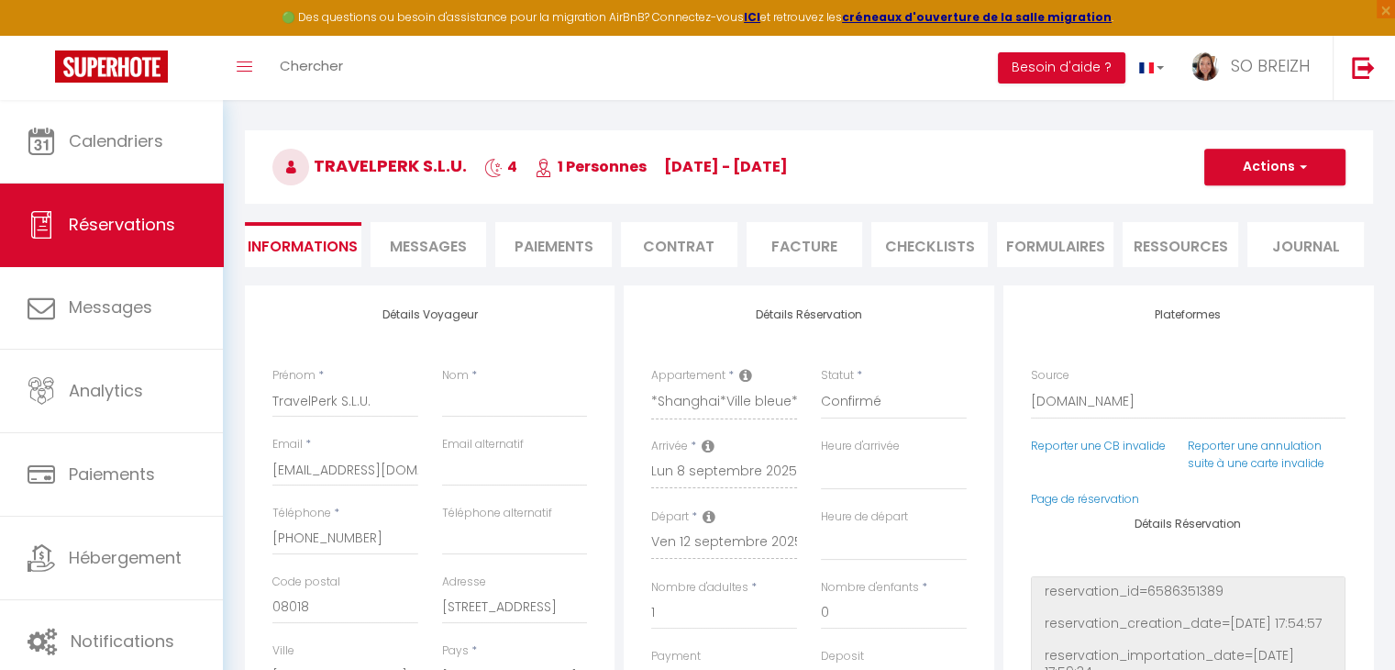
scroll to position [92, 0]
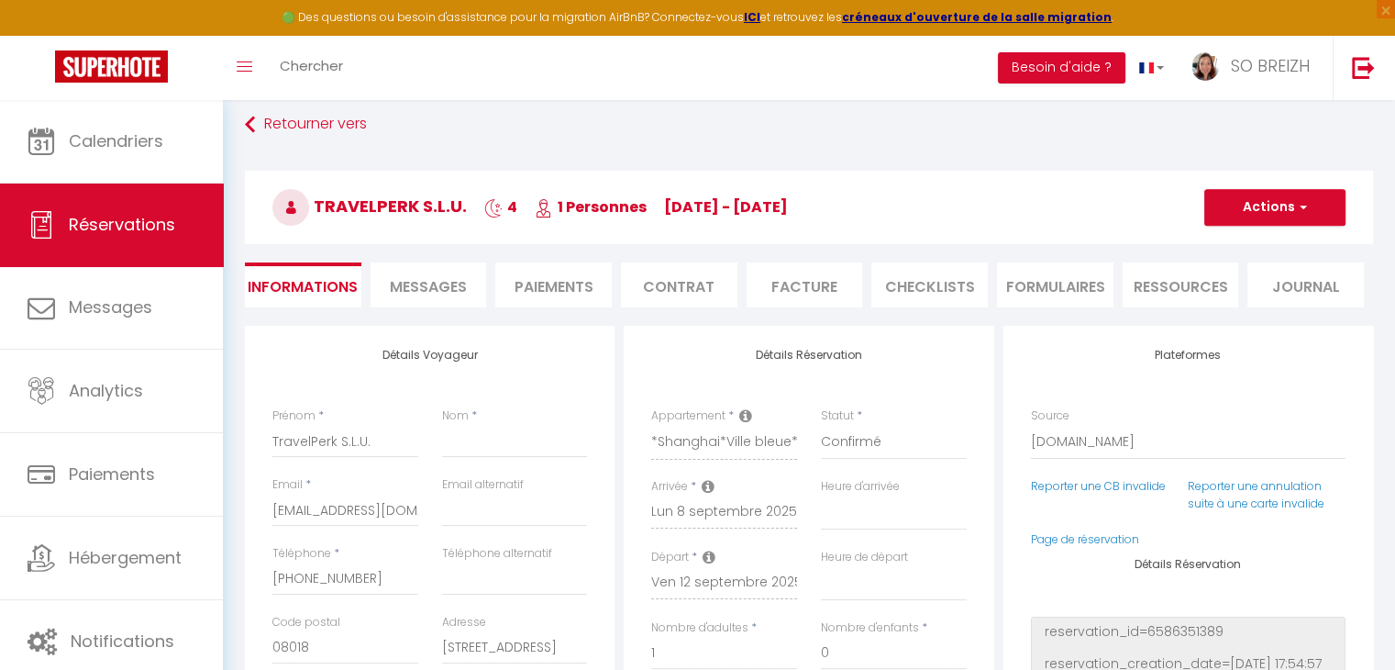
click at [441, 284] on span "Messages" at bounding box center [428, 286] width 77 height 21
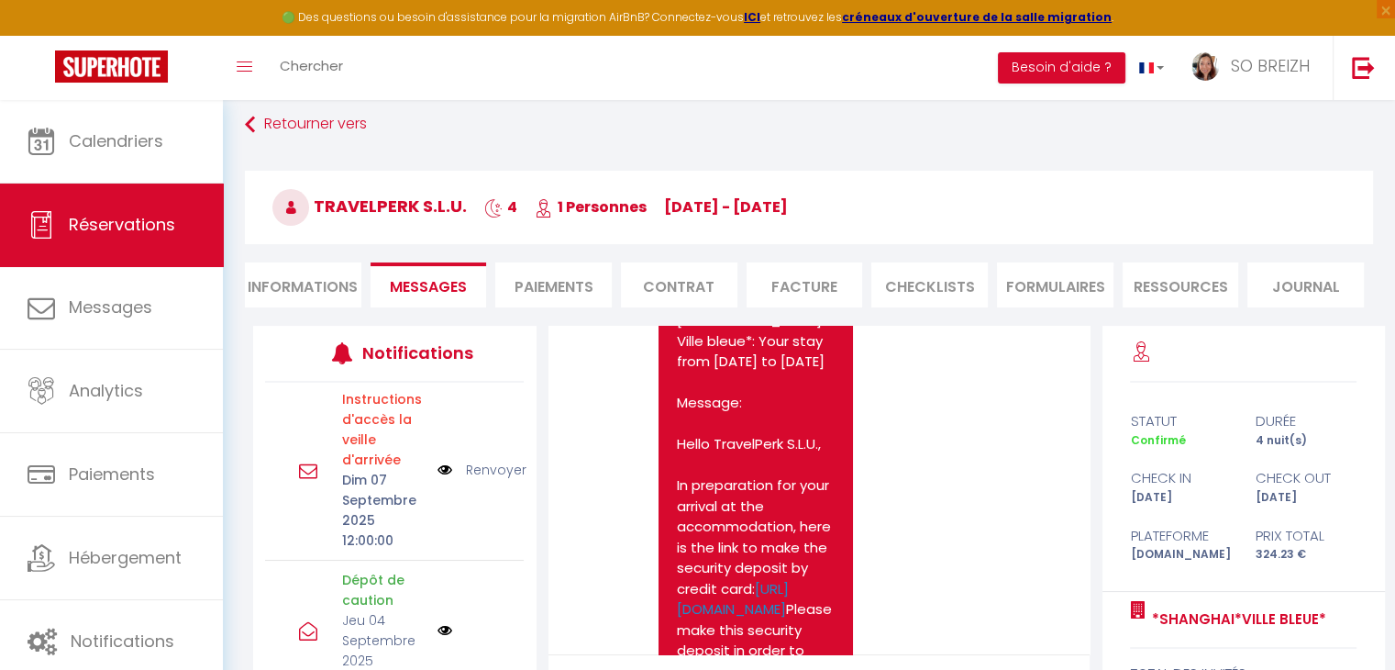
scroll to position [781, 0]
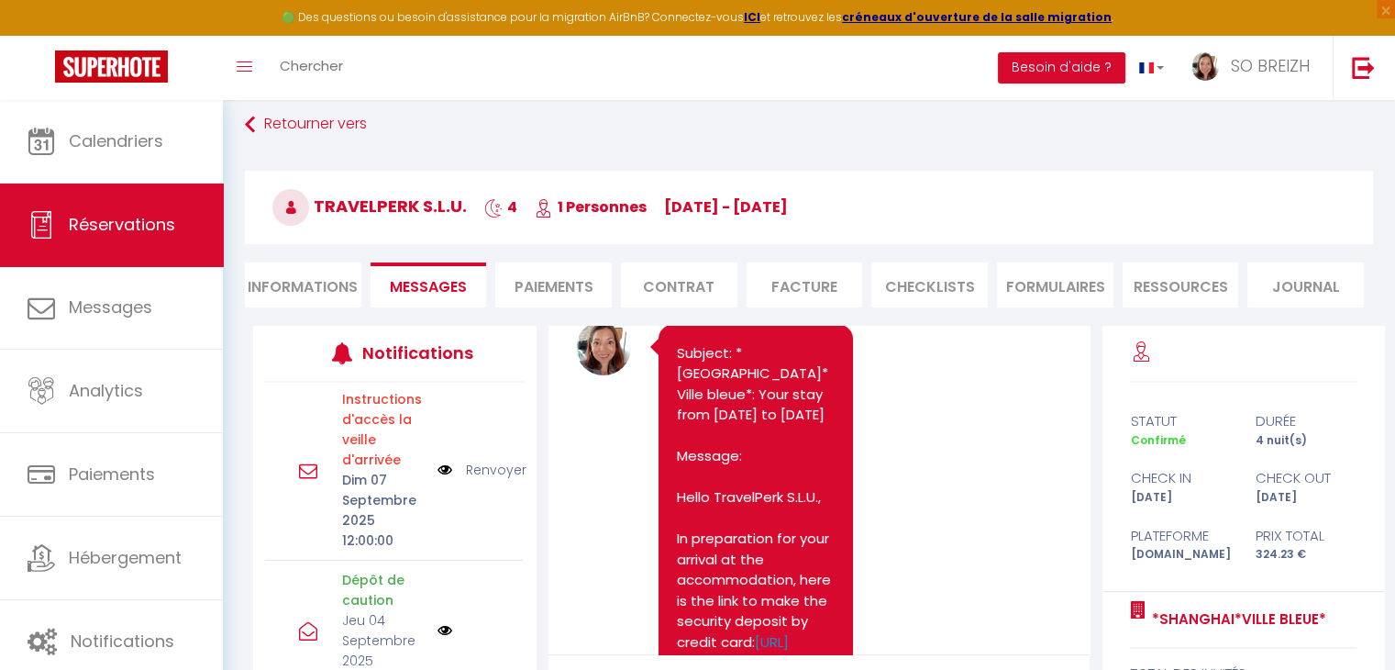
click at [437, 470] on img at bounding box center [444, 469] width 15 height 20
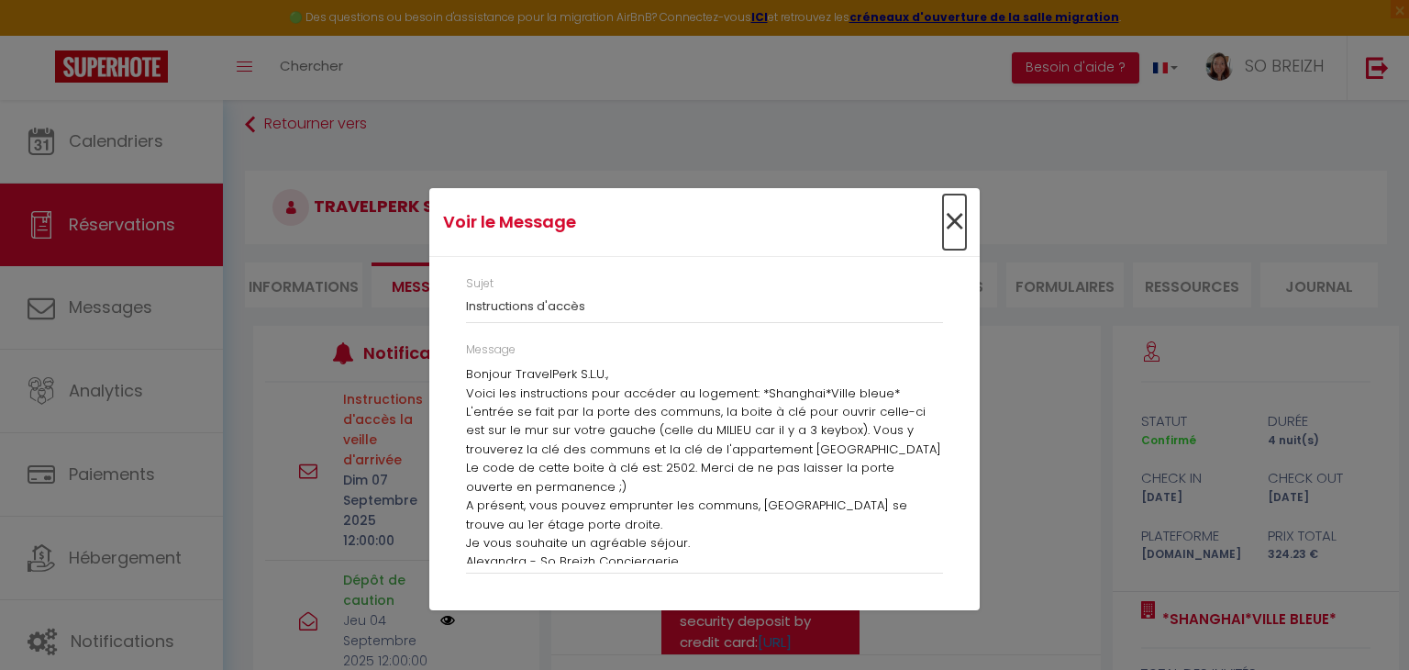
click at [952, 225] on span "×" at bounding box center [954, 221] width 23 height 55
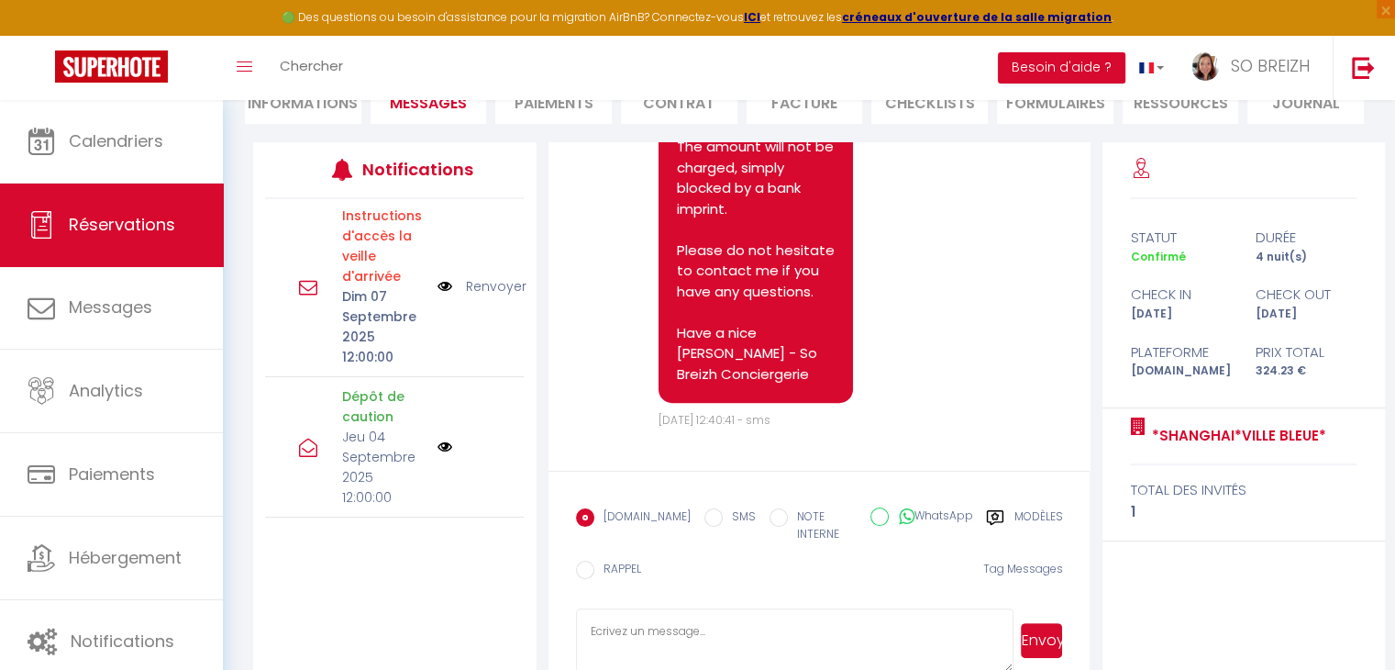
scroll to position [1423, 0]
